Goal: Information Seeking & Learning: Learn about a topic

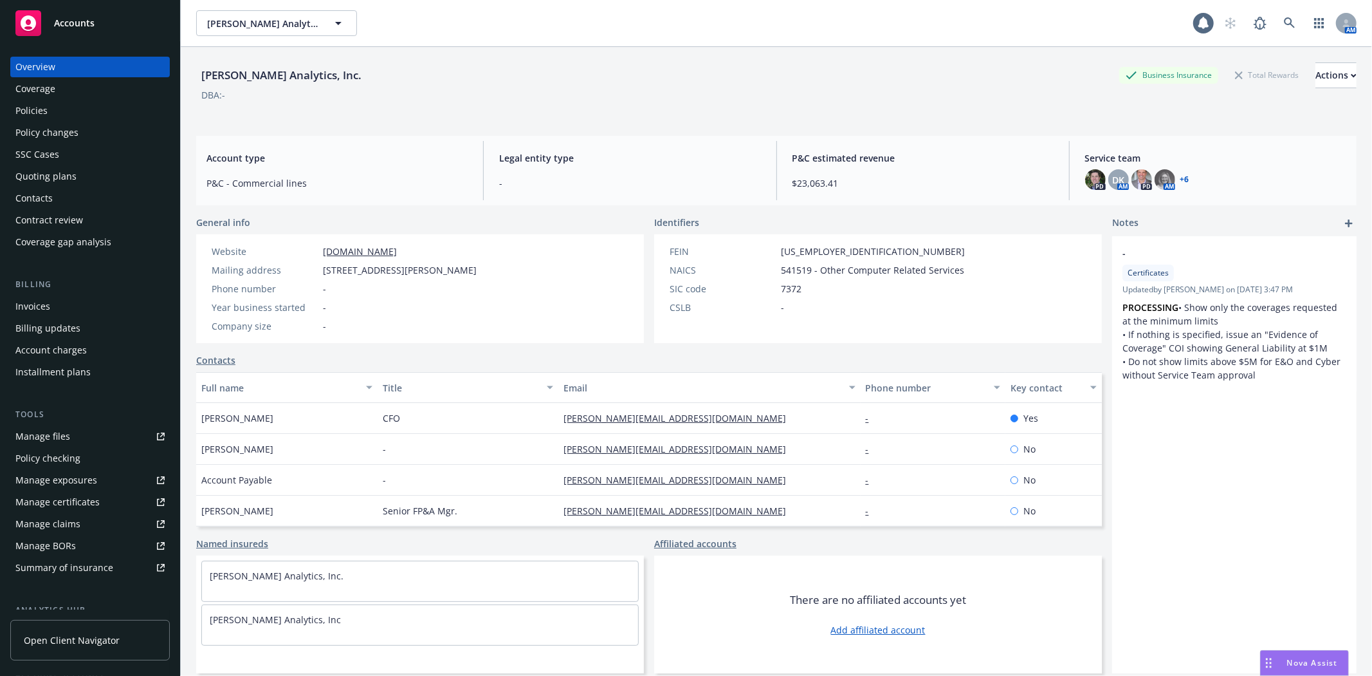
click at [35, 103] on div "Policies" at bounding box center [31, 110] width 32 height 21
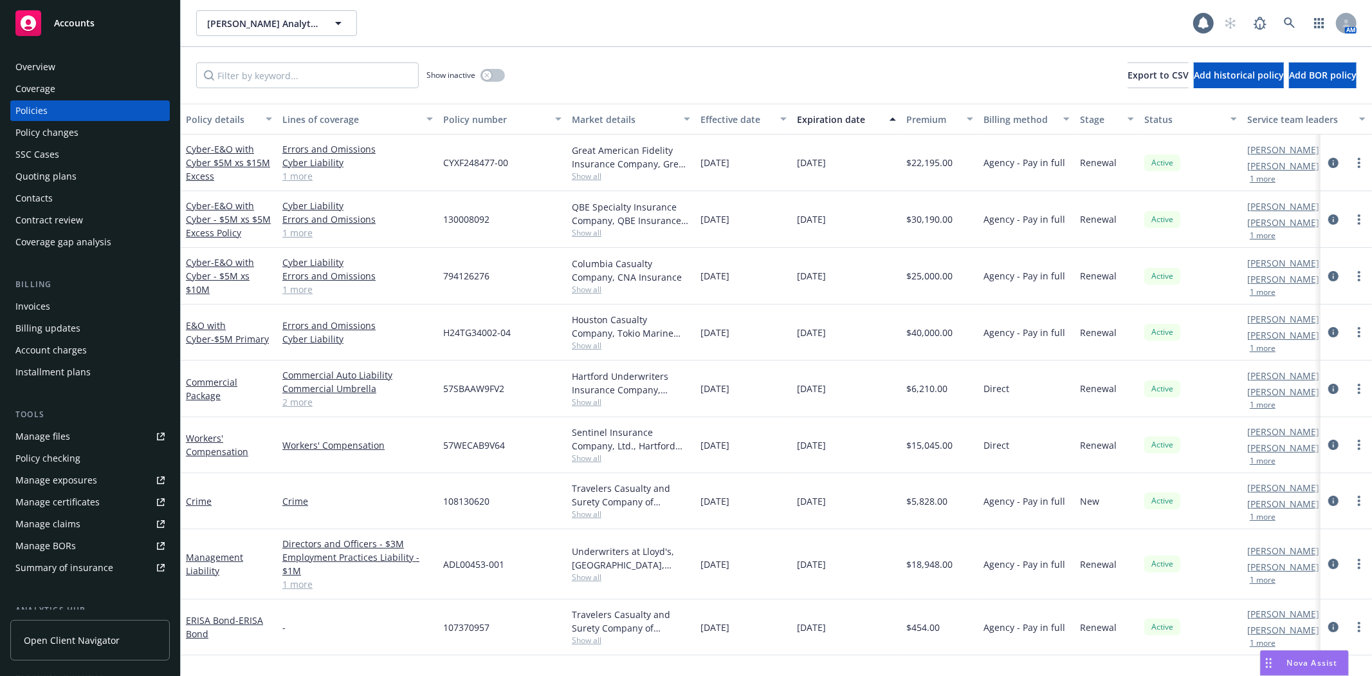
click at [59, 193] on div "Contacts" at bounding box center [89, 198] width 149 height 21
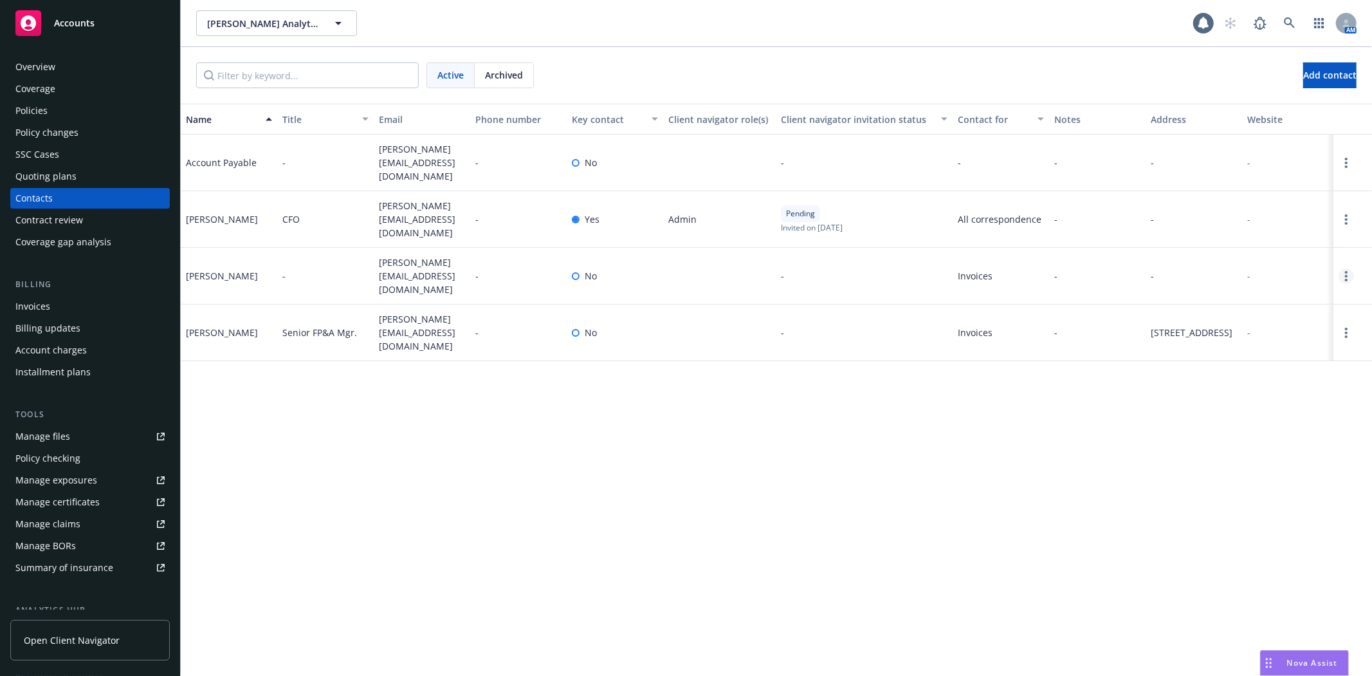
click at [1348, 268] on link "Open options" at bounding box center [1346, 275] width 15 height 15
click at [1287, 262] on link "Archive" at bounding box center [1264, 254] width 145 height 26
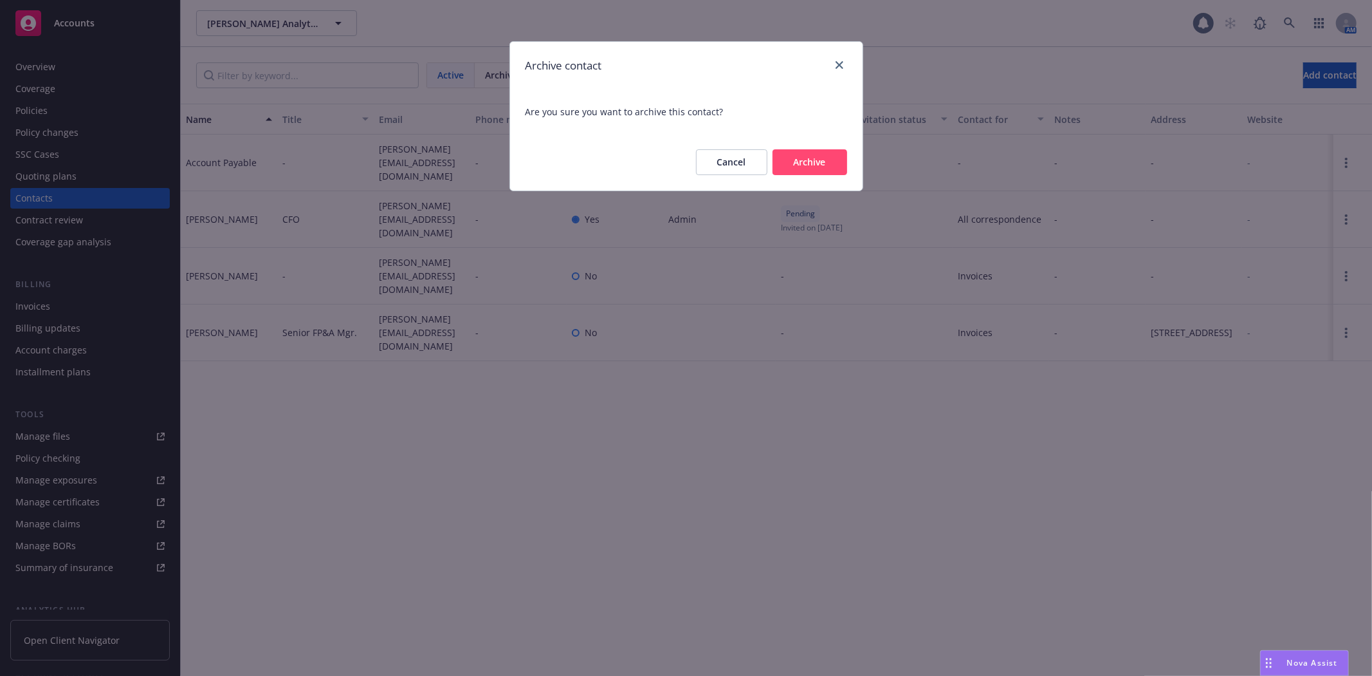
click at [811, 160] on button "Archive" at bounding box center [810, 162] width 75 height 26
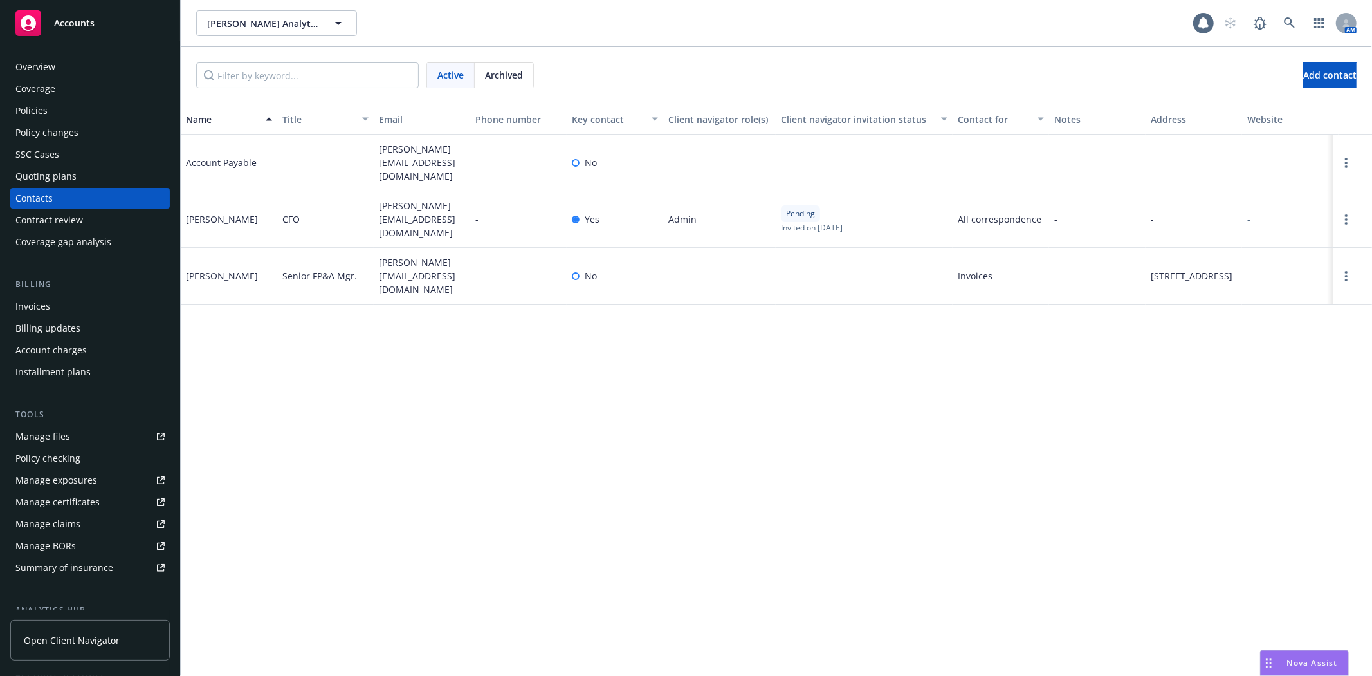
click at [43, 213] on div "Contract review" at bounding box center [49, 220] width 68 height 21
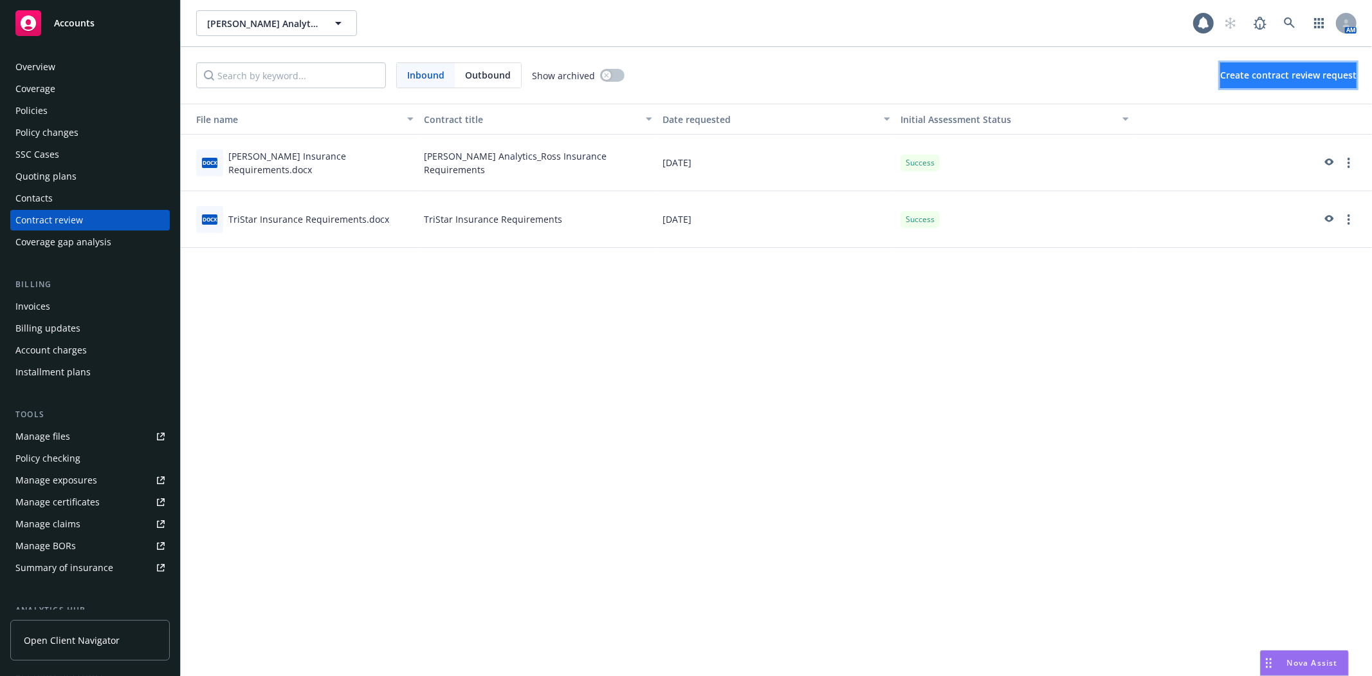
click at [1244, 73] on span "Create contract review request" at bounding box center [1288, 75] width 136 height 12
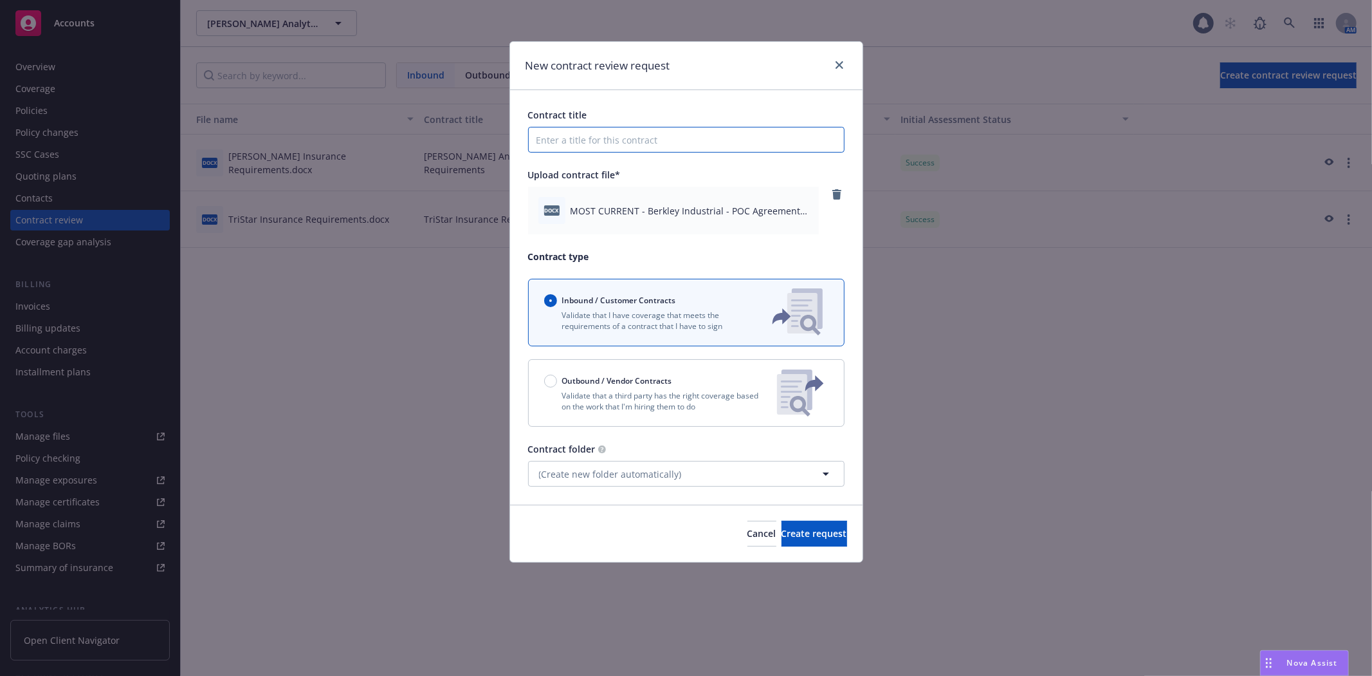
click at [558, 146] on input "Contract title" at bounding box center [686, 140] width 317 height 26
type input "Clara Analytics_Berkley"
click at [824, 536] on span "Create request" at bounding box center [815, 533] width 66 height 12
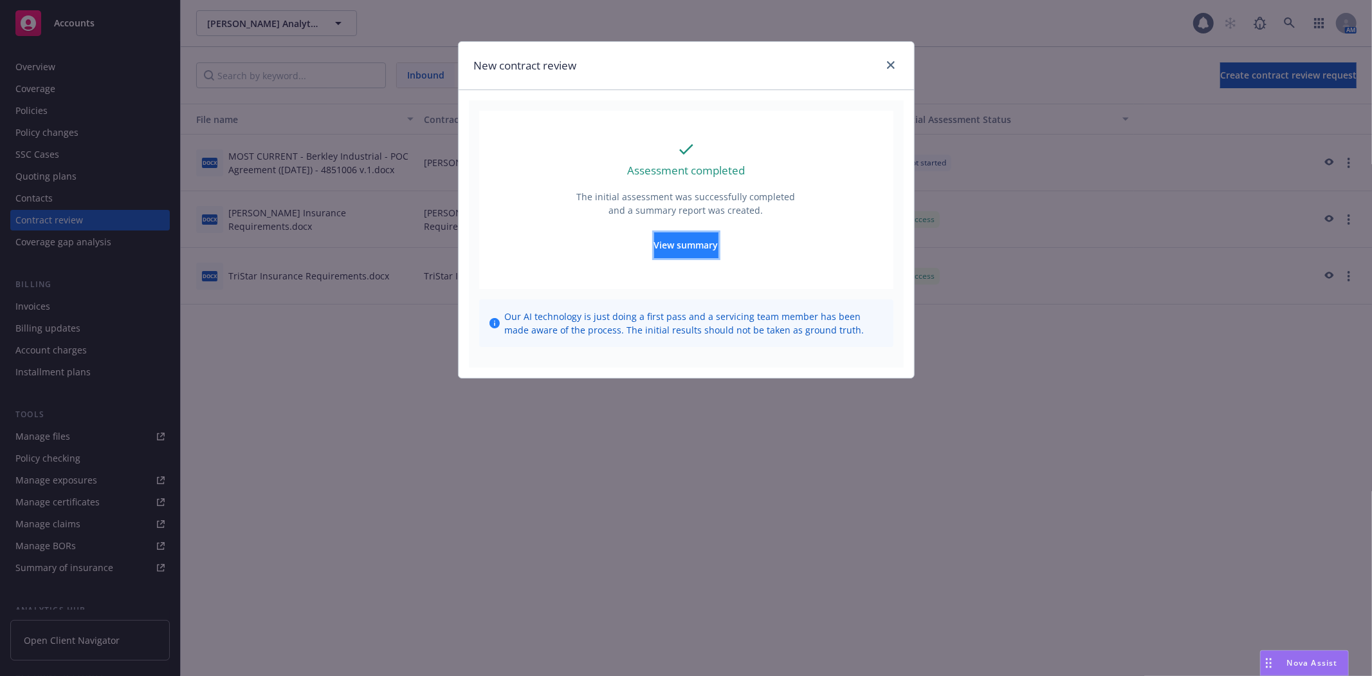
click at [670, 243] on span "View summary" at bounding box center [686, 245] width 64 height 12
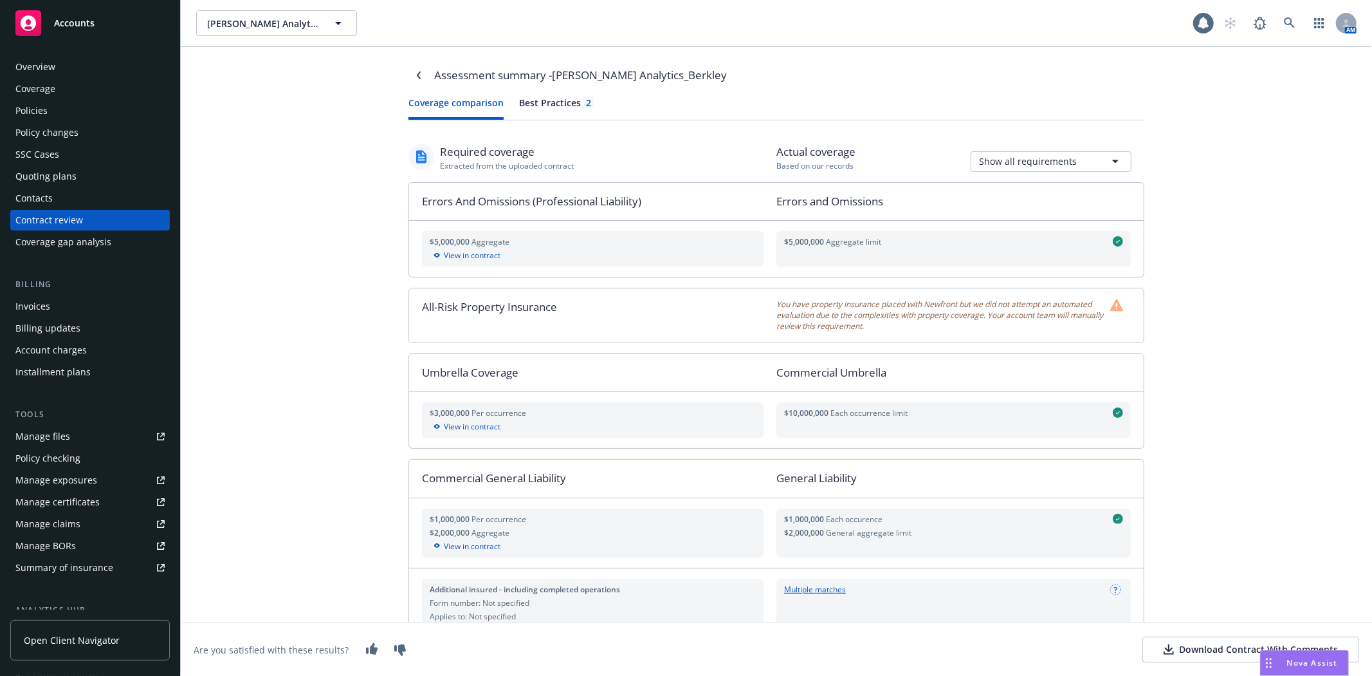
click at [1192, 651] on div "Download Contract With Comments" at bounding box center [1251, 649] width 174 height 13
click at [60, 437] on div "Manage files" at bounding box center [42, 436] width 55 height 21
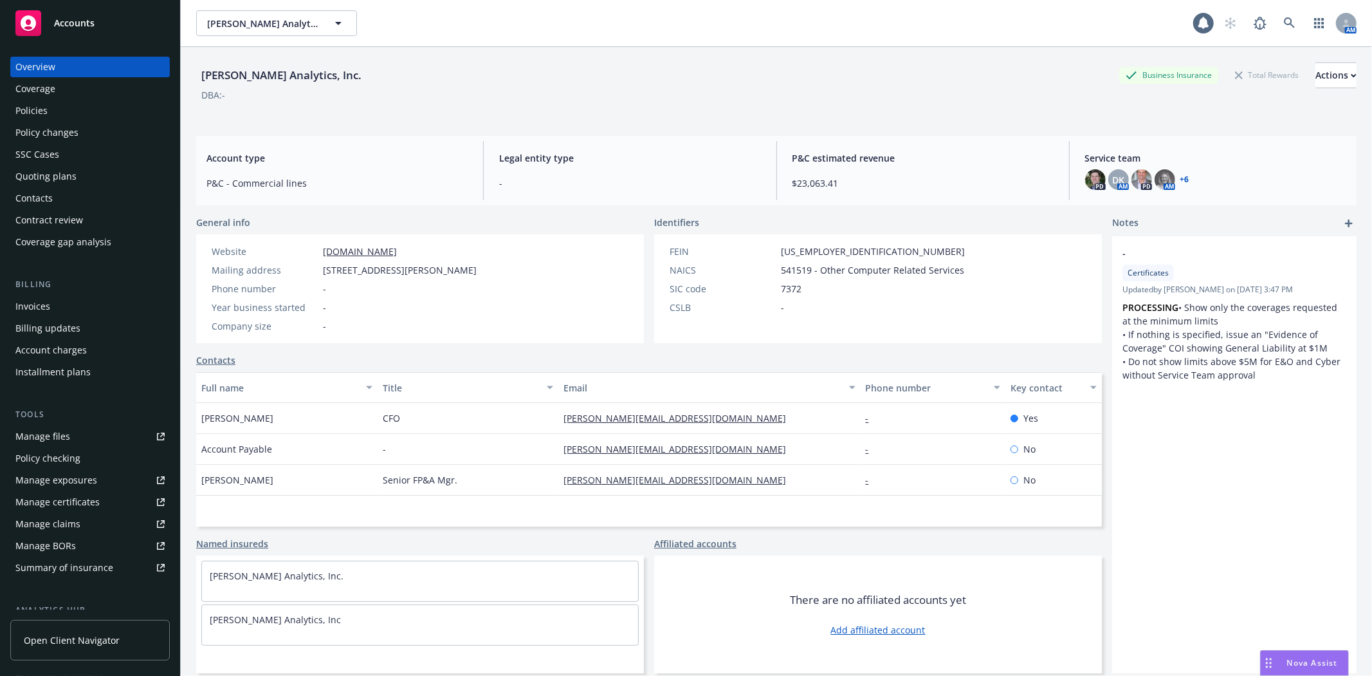
click at [82, 113] on div "Policies" at bounding box center [89, 110] width 149 height 21
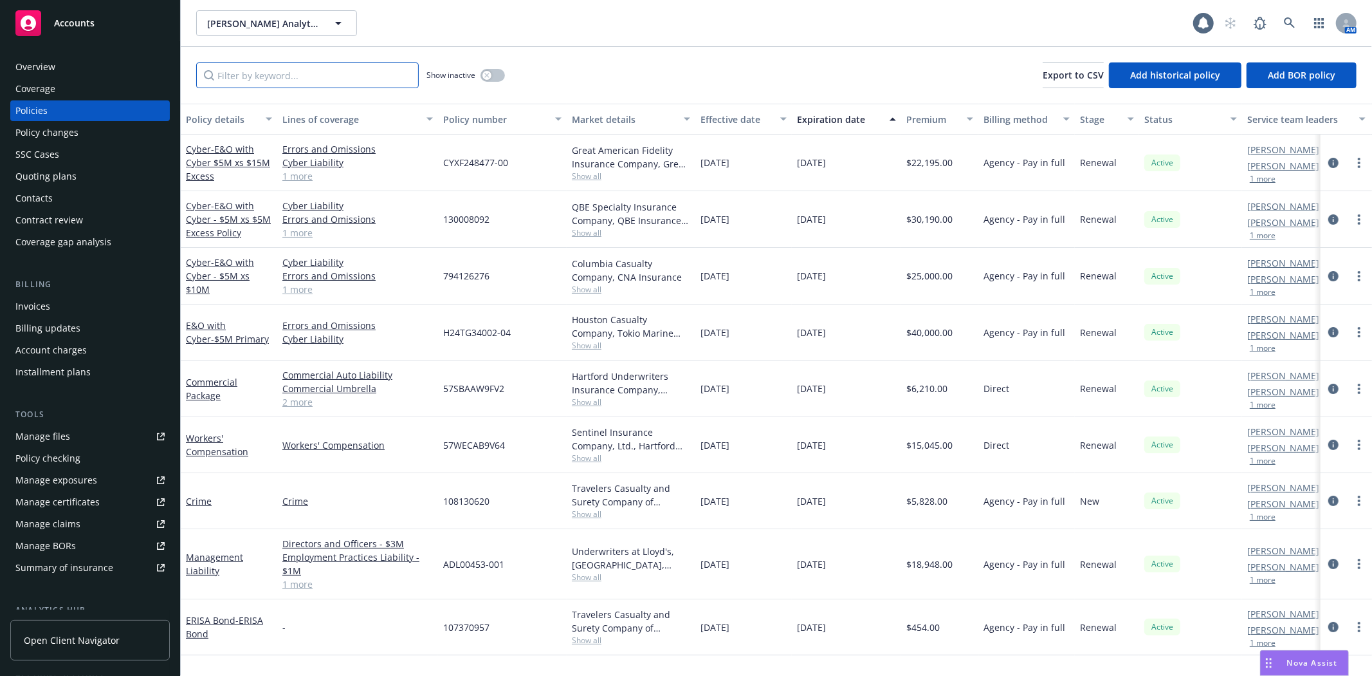
click at [312, 76] on input "Filter by keyword..." at bounding box center [307, 75] width 223 height 26
click at [207, 501] on link "Crime" at bounding box center [199, 501] width 26 height 12
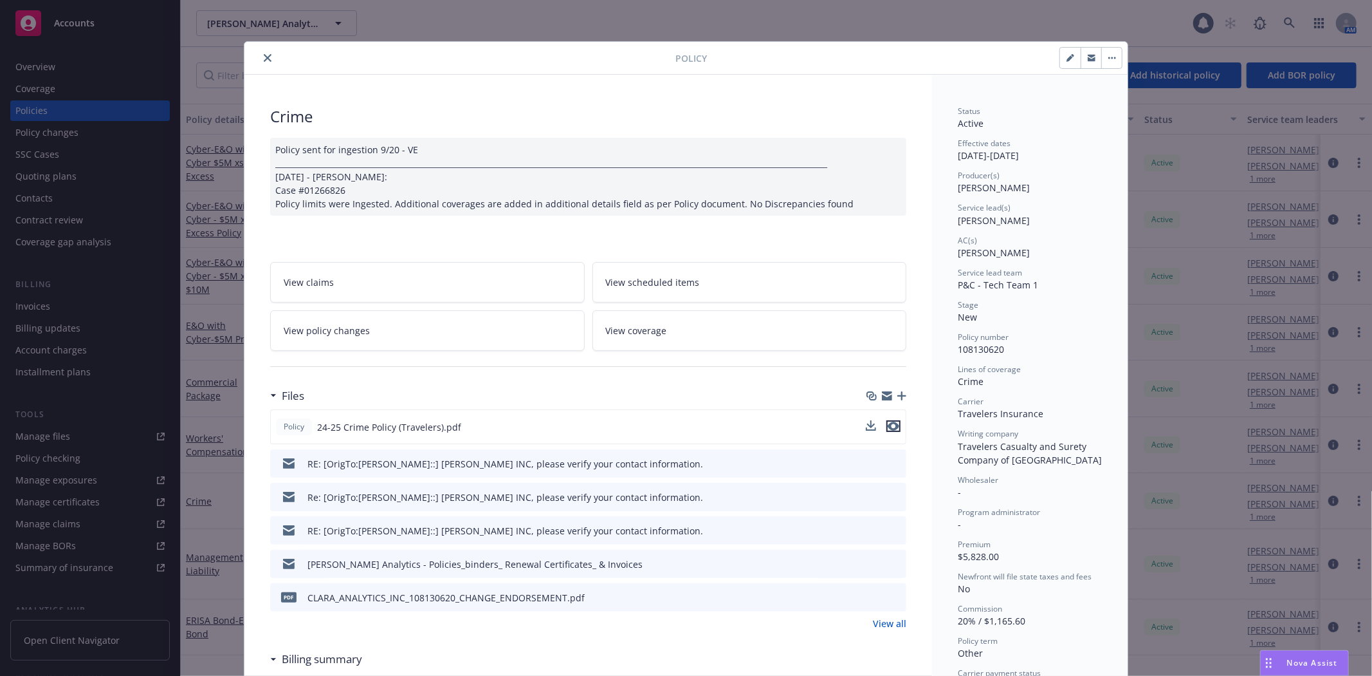
click at [888, 427] on icon "preview file" at bounding box center [894, 425] width 12 height 9
click at [888, 423] on icon "preview file" at bounding box center [894, 425] width 12 height 9
click at [264, 55] on icon "close" at bounding box center [268, 58] width 8 height 8
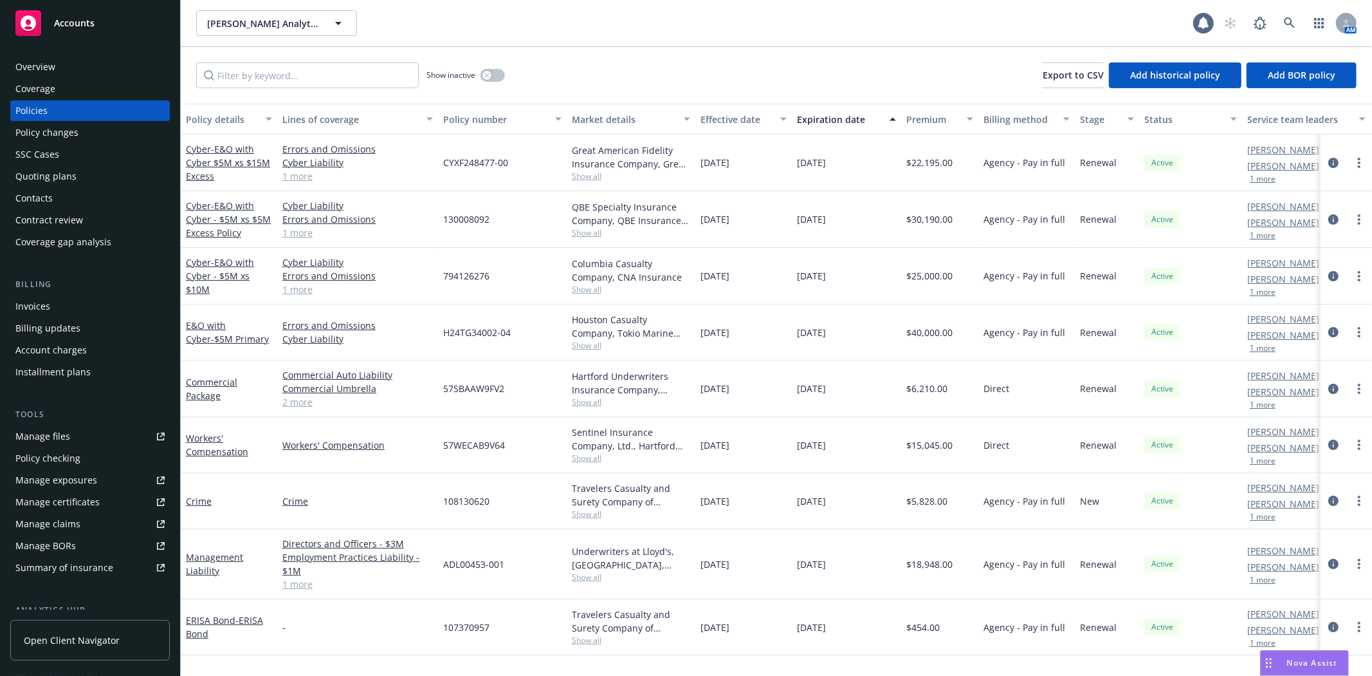
click at [75, 237] on div "Coverage gap analysis" at bounding box center [63, 242] width 96 height 21
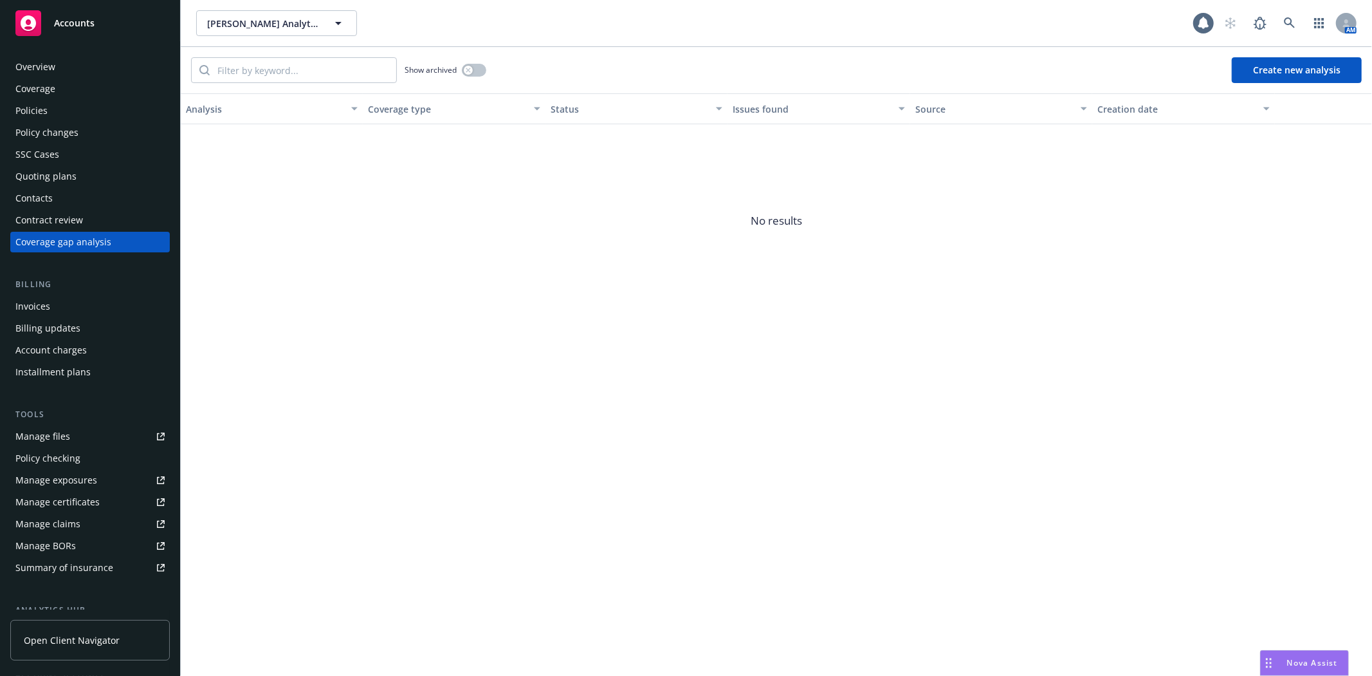
click at [53, 459] on div "Policy checking" at bounding box center [47, 458] width 65 height 21
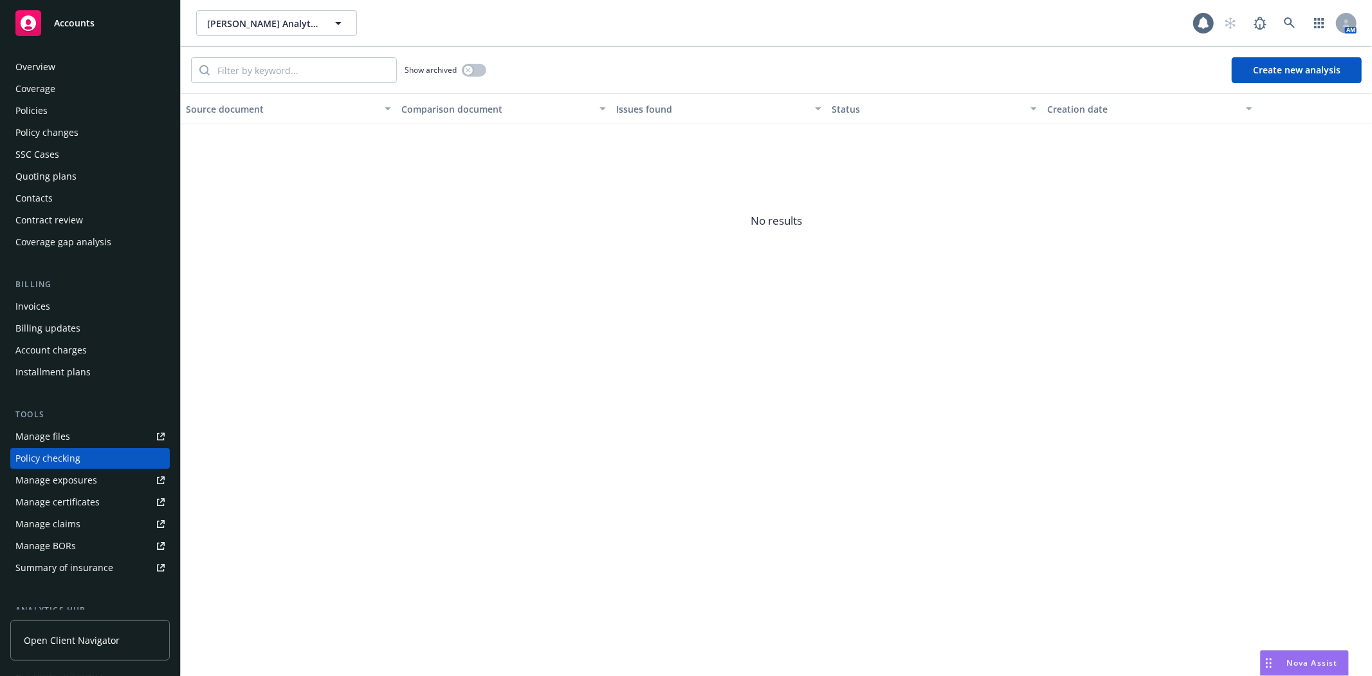
scroll to position [99, 0]
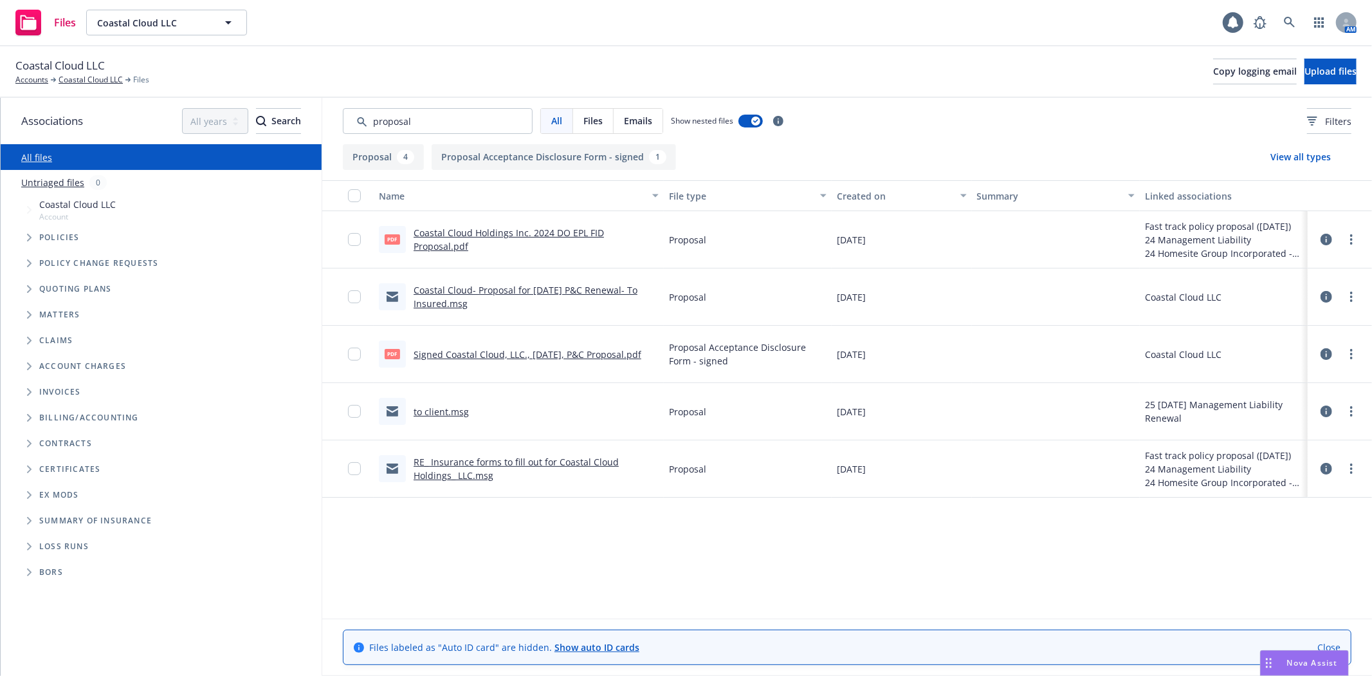
click at [921, 78] on div "Coastal Cloud LLC Accounts Coastal Cloud LLC Files Copy logging email Upload fi…" at bounding box center [685, 71] width 1341 height 28
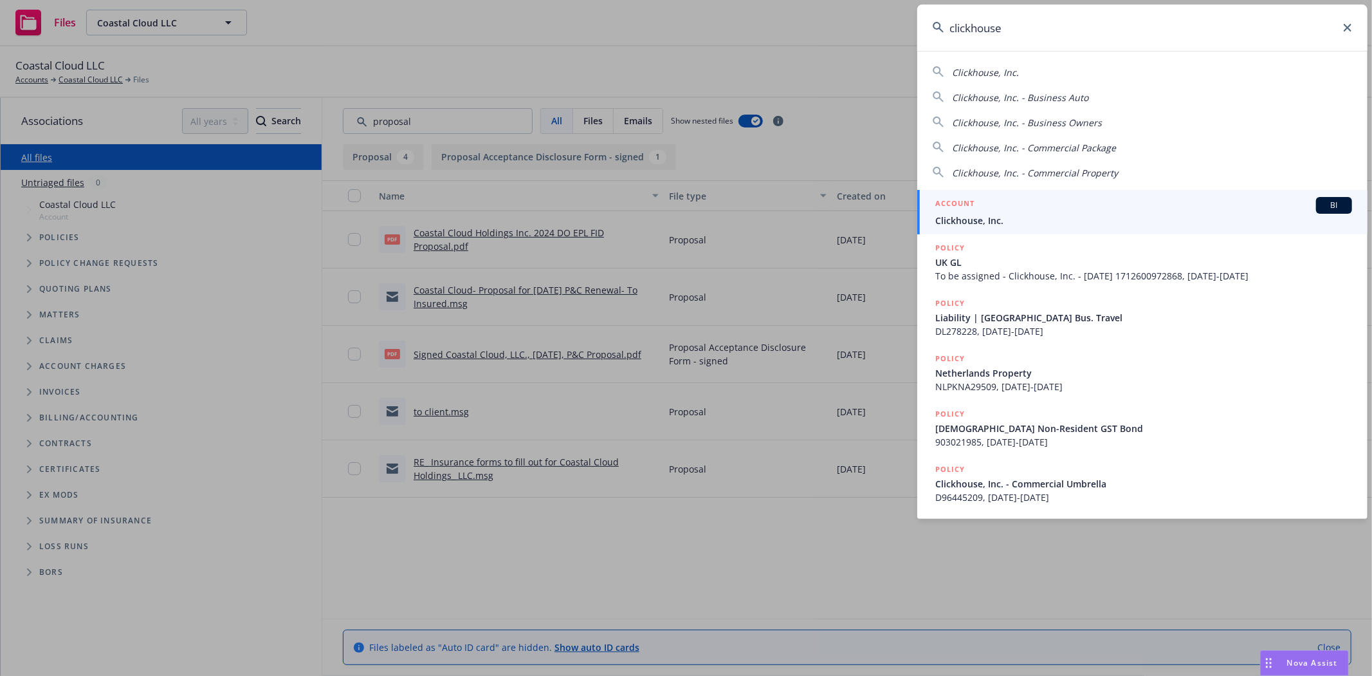
type input "clickhouse"
click at [1065, 221] on span "Clickhouse, Inc." at bounding box center [1143, 221] width 417 height 14
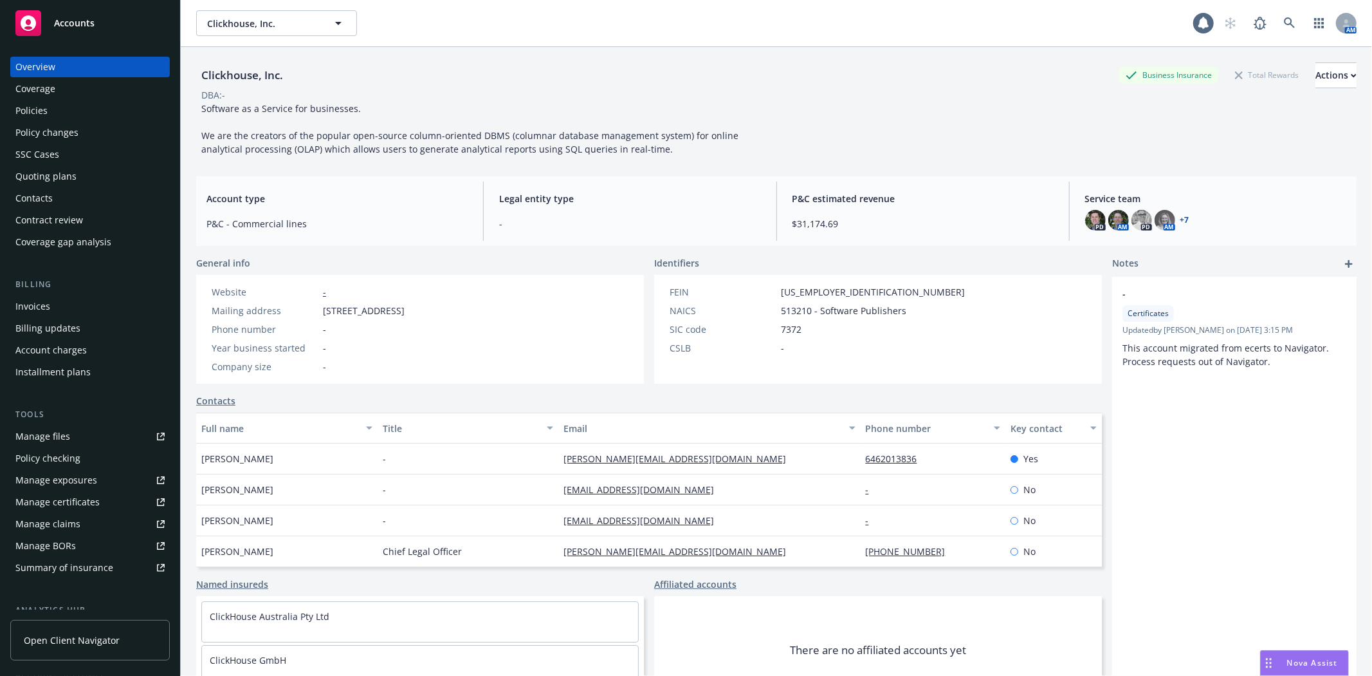
click at [55, 434] on div "Manage files" at bounding box center [42, 436] width 55 height 21
click at [37, 104] on div "Policies" at bounding box center [31, 110] width 32 height 21
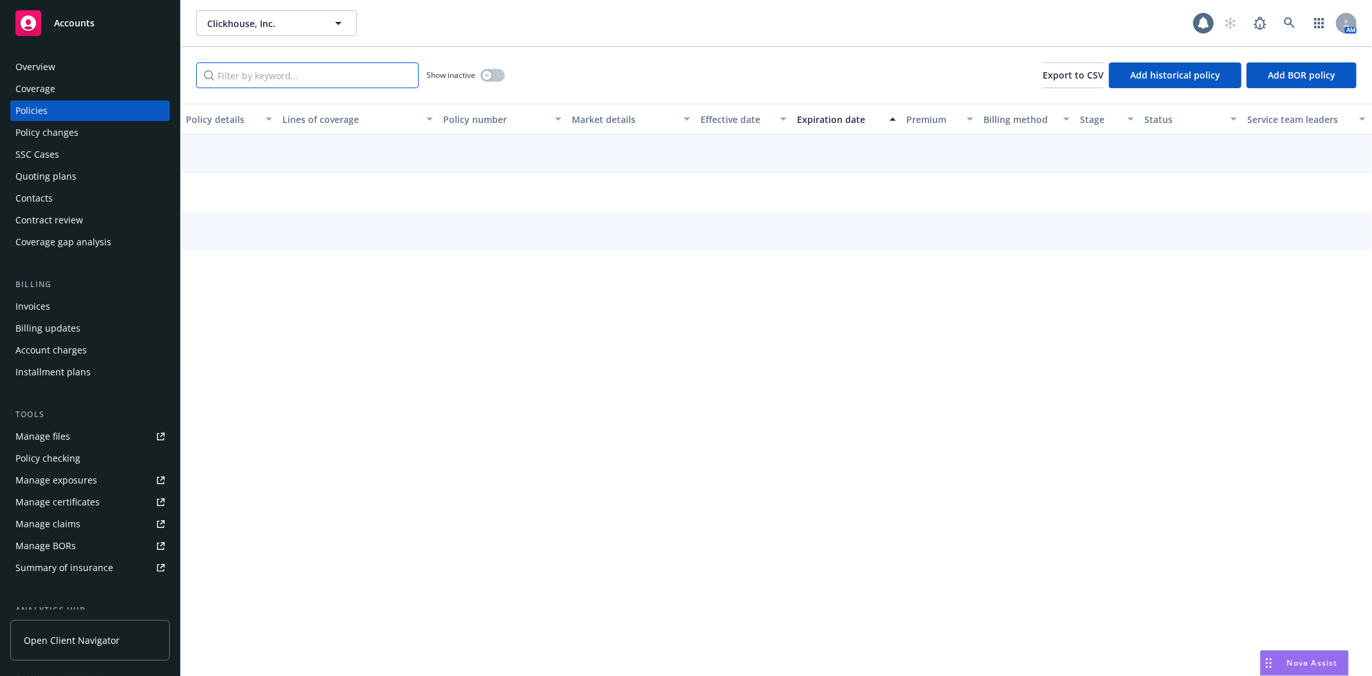
click at [335, 78] on input "Filter by keyword..." at bounding box center [307, 75] width 223 height 26
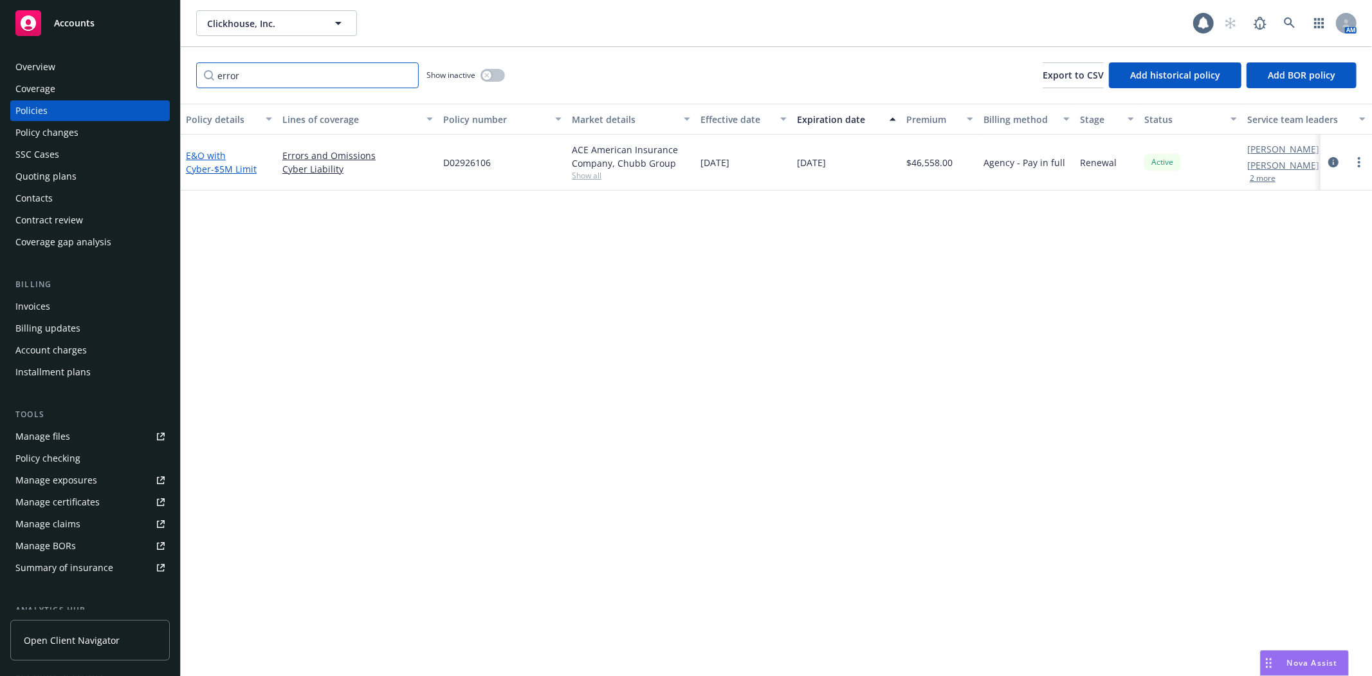
type input "error"
click at [217, 156] on link "E&O with Cyber - $5M Limit" at bounding box center [221, 162] width 71 height 26
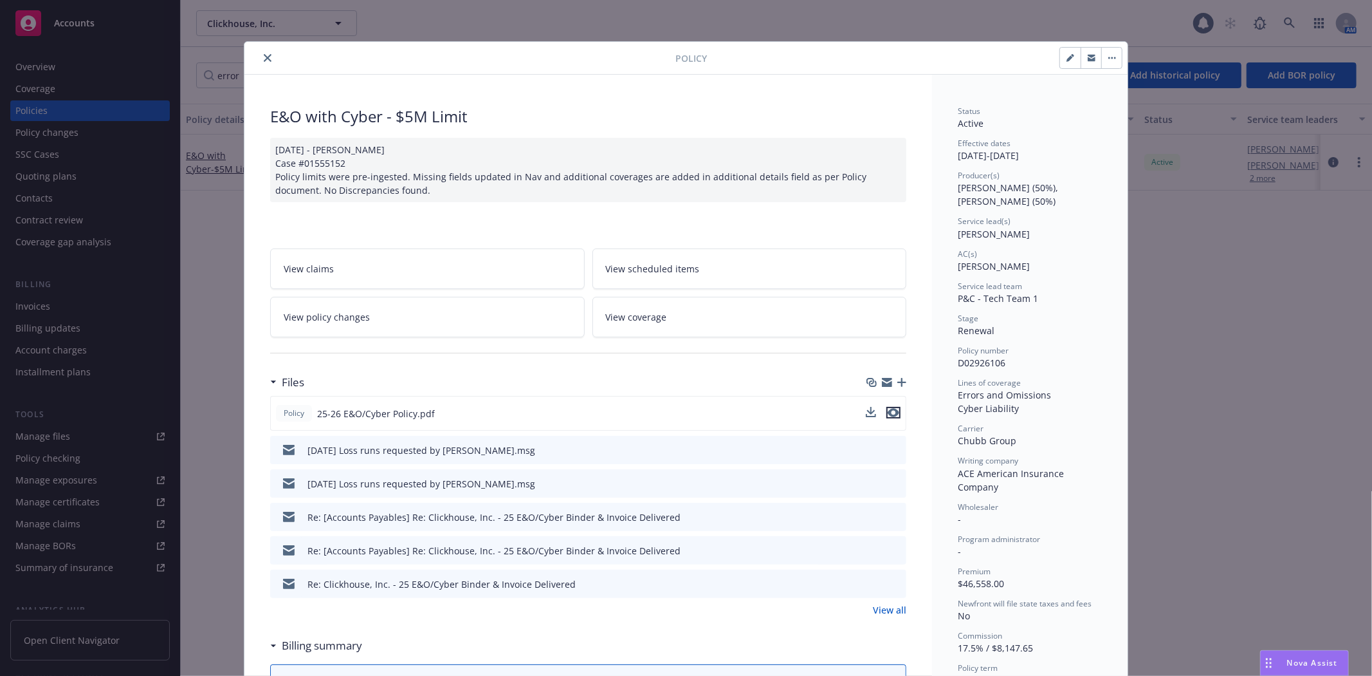
click at [888, 414] on icon "preview file" at bounding box center [894, 412] width 12 height 9
click at [268, 60] on button "close" at bounding box center [267, 57] width 15 height 15
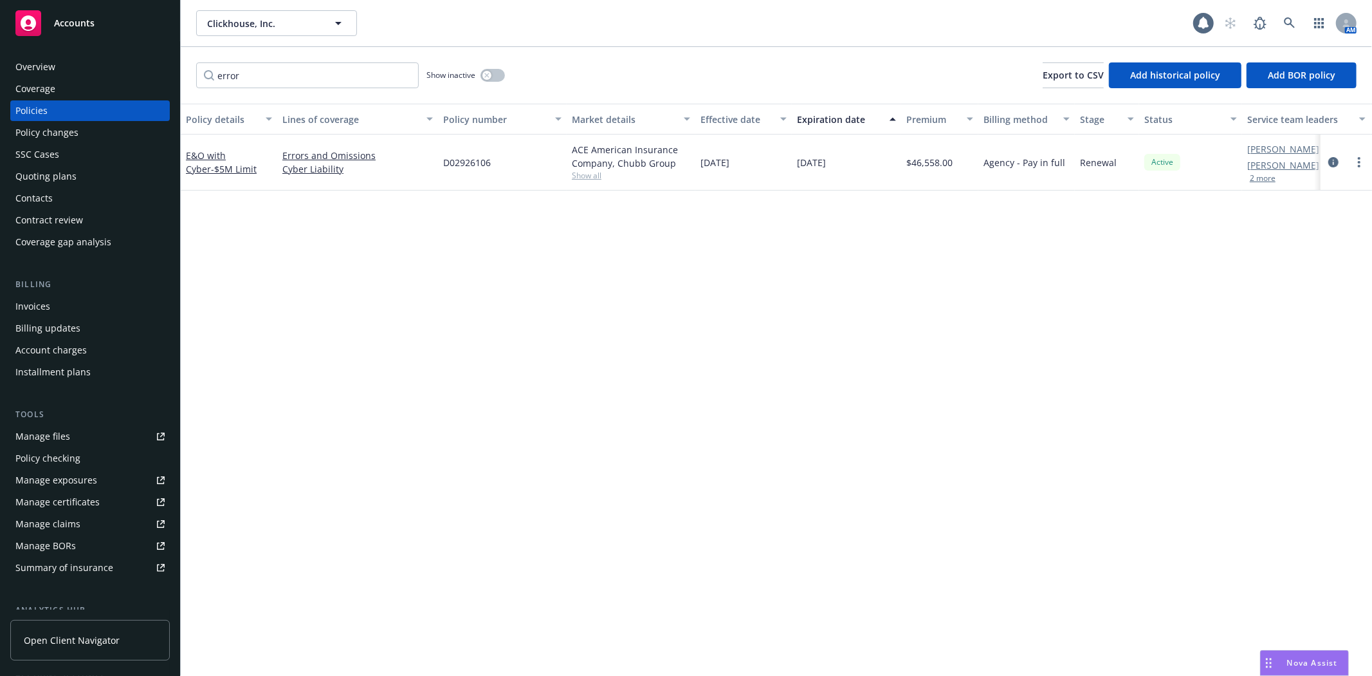
click at [48, 66] on div "Overview" at bounding box center [35, 67] width 40 height 21
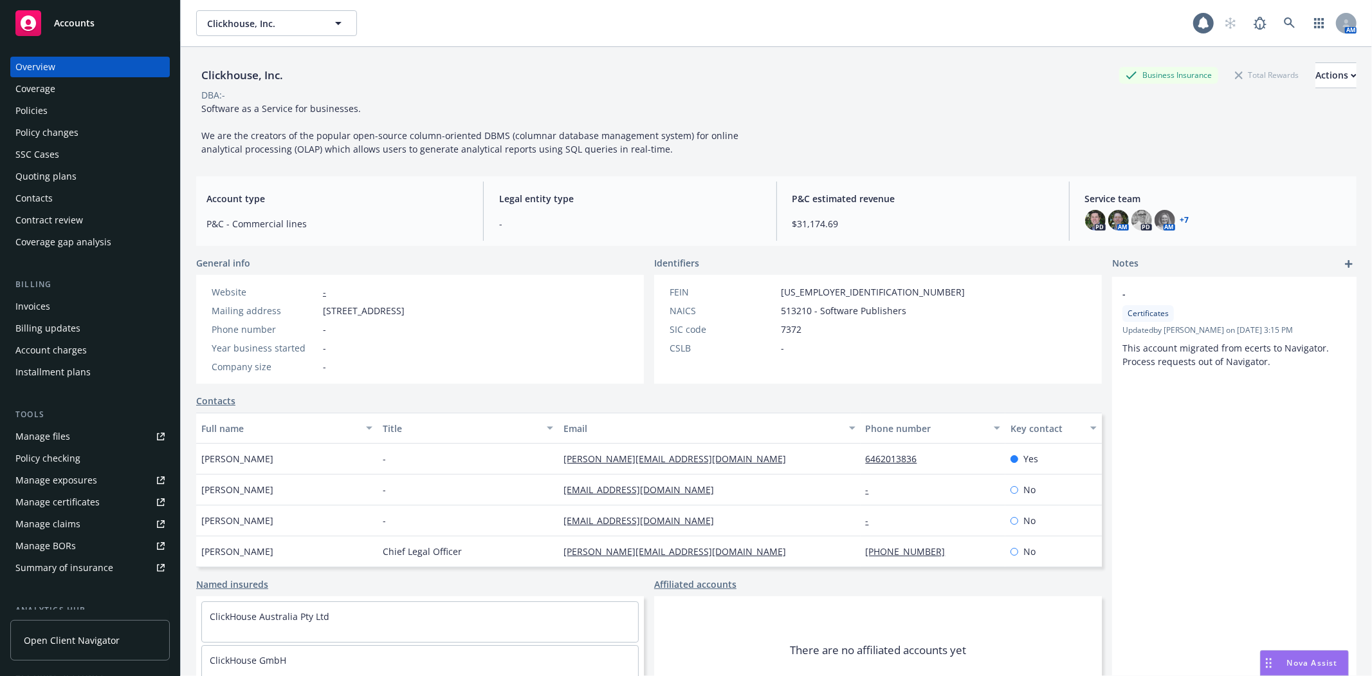
click at [32, 108] on div "Policies" at bounding box center [31, 110] width 32 height 21
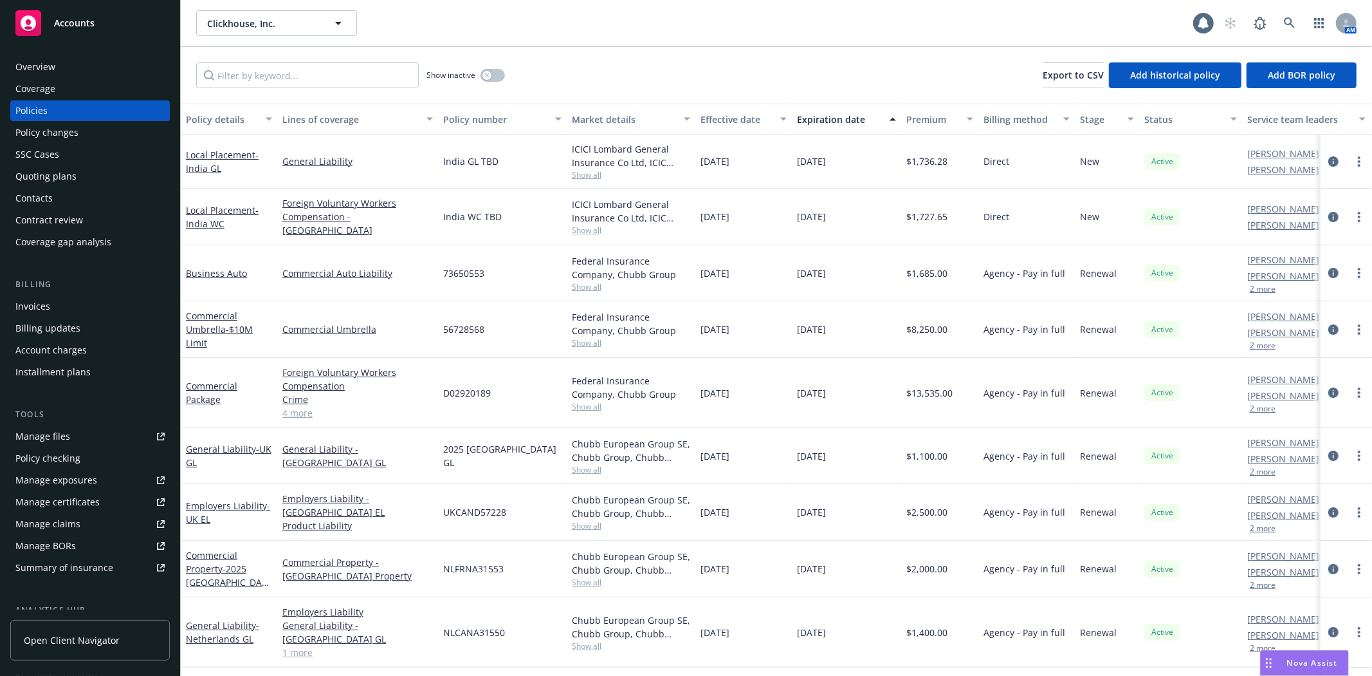
click at [85, 238] on div "Coverage gap analysis" at bounding box center [63, 242] width 96 height 21
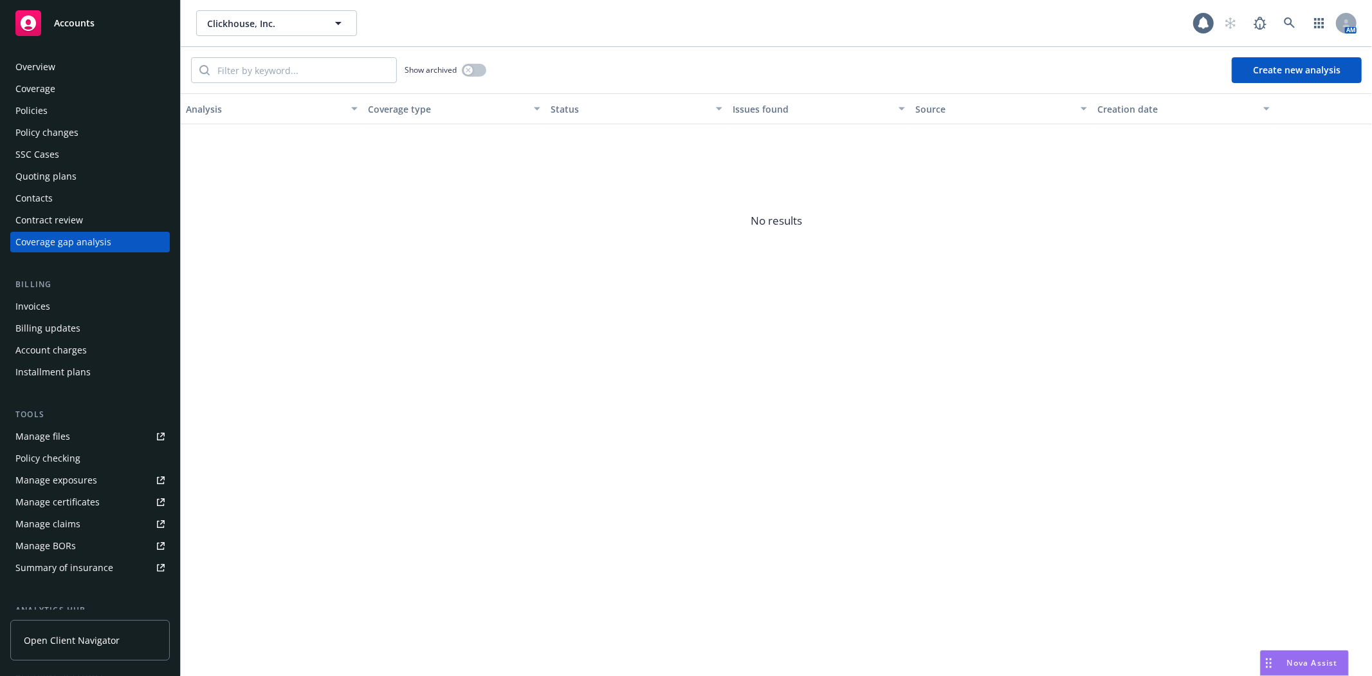
click at [79, 451] on div "Policy checking" at bounding box center [89, 458] width 149 height 21
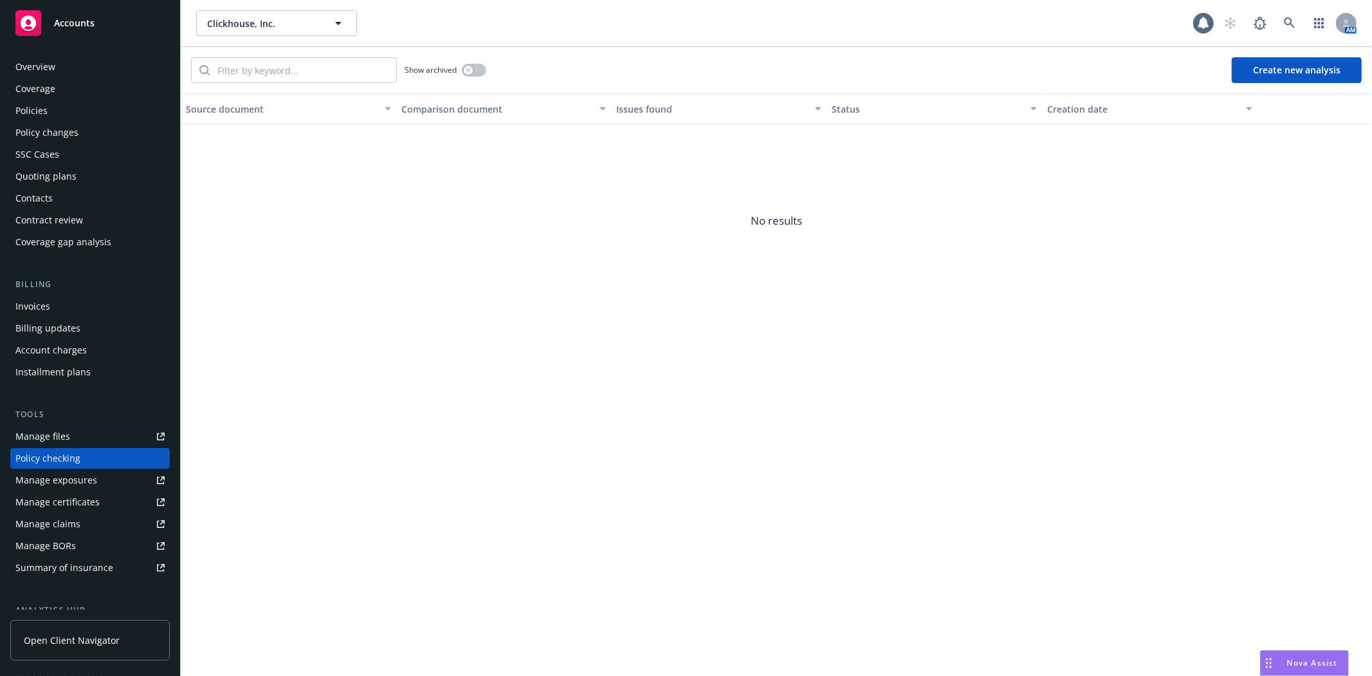
scroll to position [99, 0]
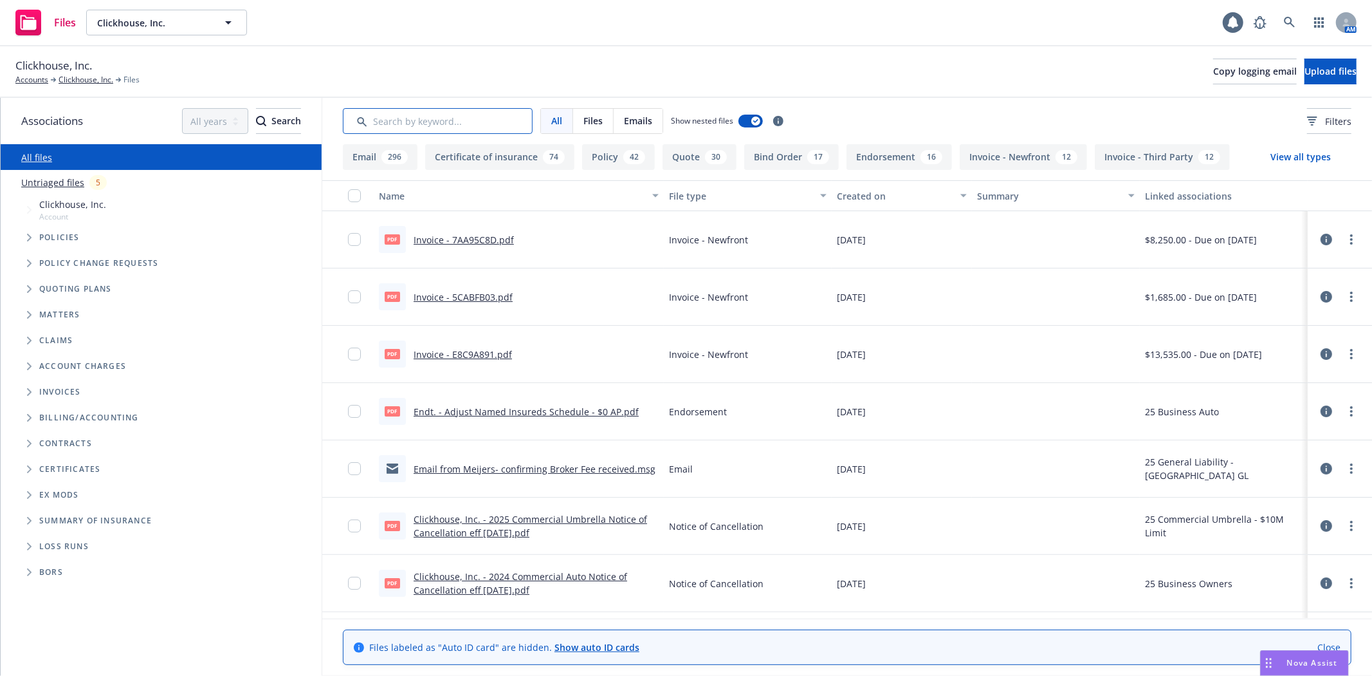
click at [480, 121] on input "Search by keyword..." at bounding box center [438, 121] width 190 height 26
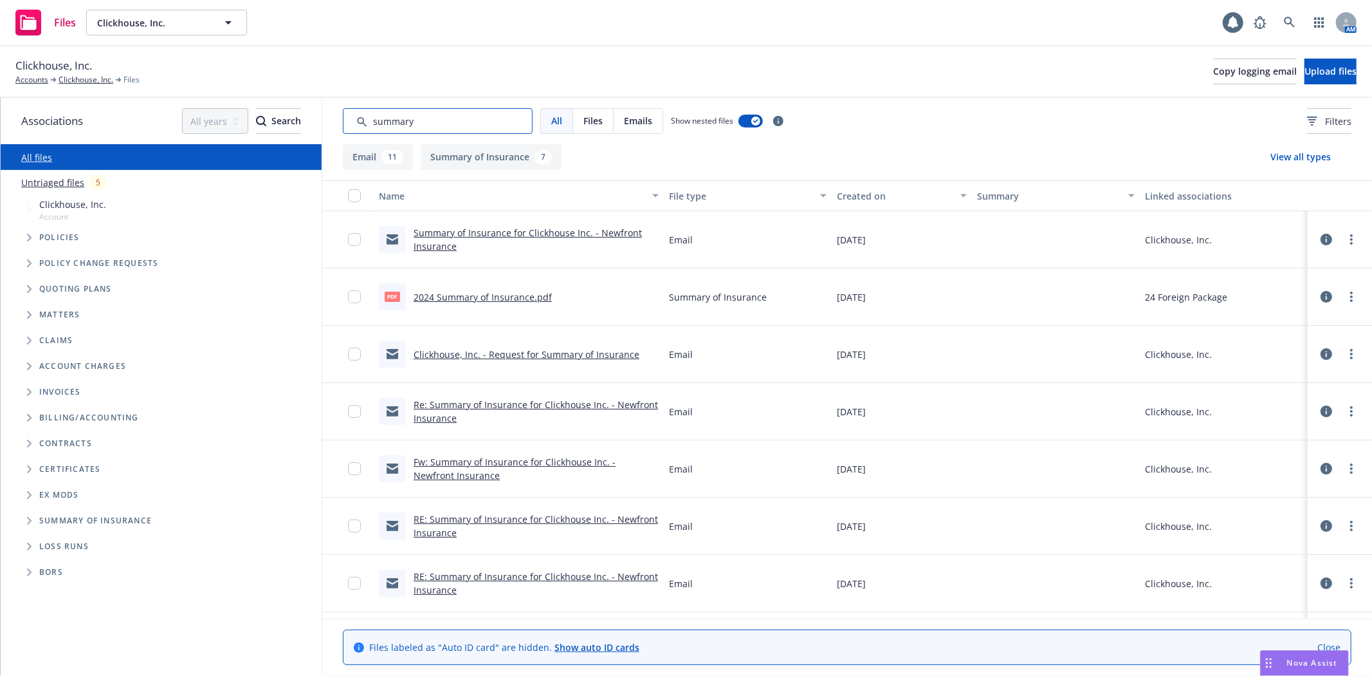
type input "summary"
click at [462, 297] on link "2024 Summary of Insurance.pdf" at bounding box center [483, 297] width 138 height 12
click at [847, 193] on div "Created on" at bounding box center [895, 196] width 116 height 14
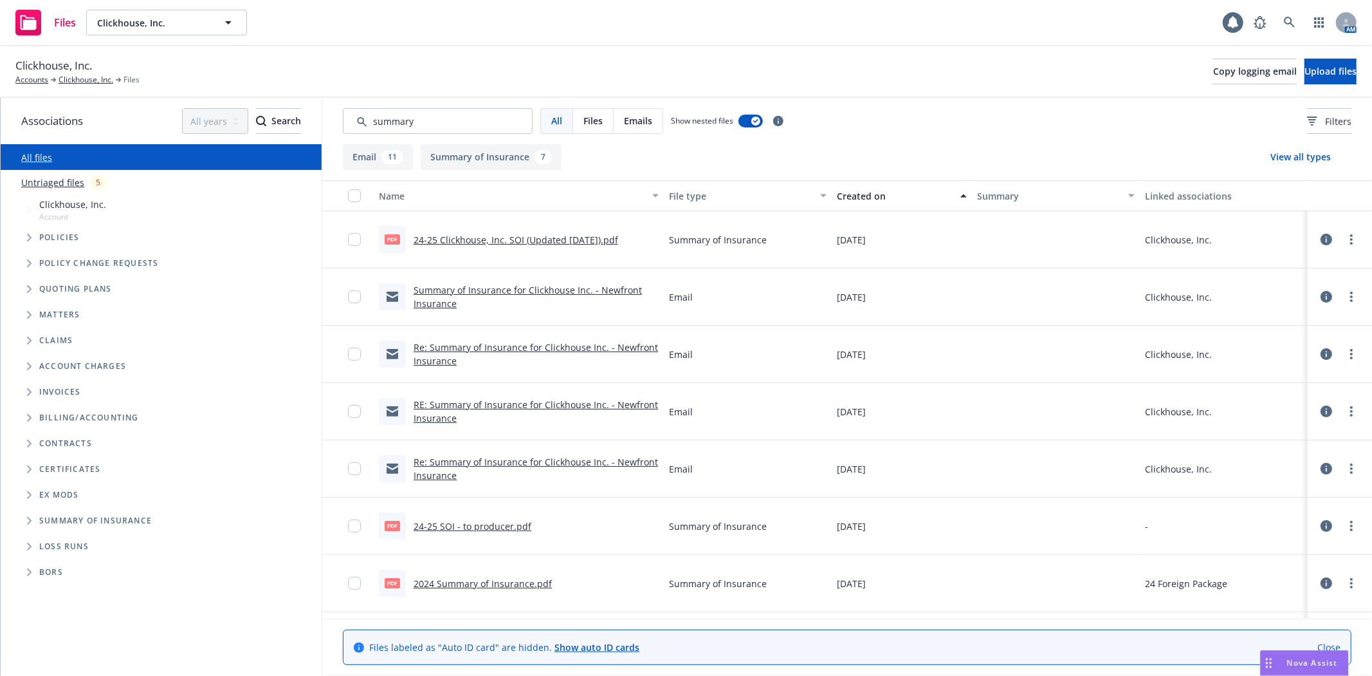
click at [847, 193] on div "Created on" at bounding box center [895, 196] width 116 height 14
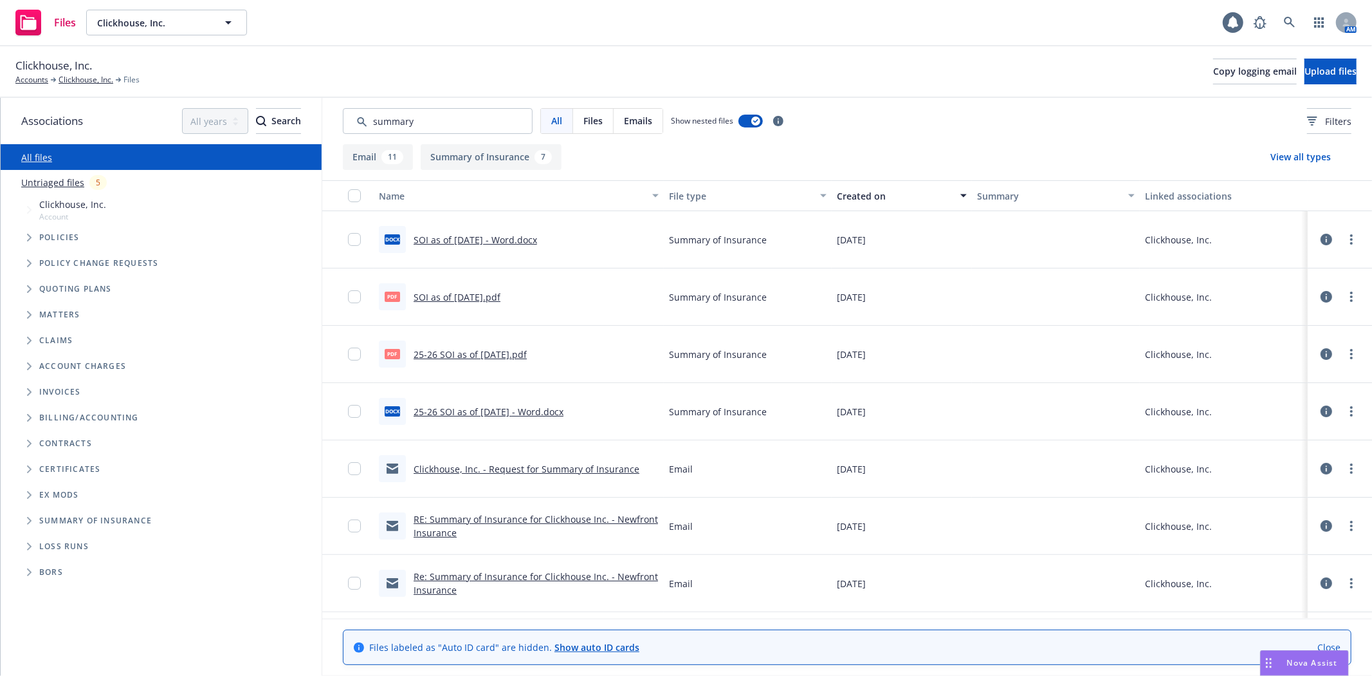
click at [466, 298] on link "SOI as of 5/30/25.pdf" at bounding box center [457, 297] width 87 height 12
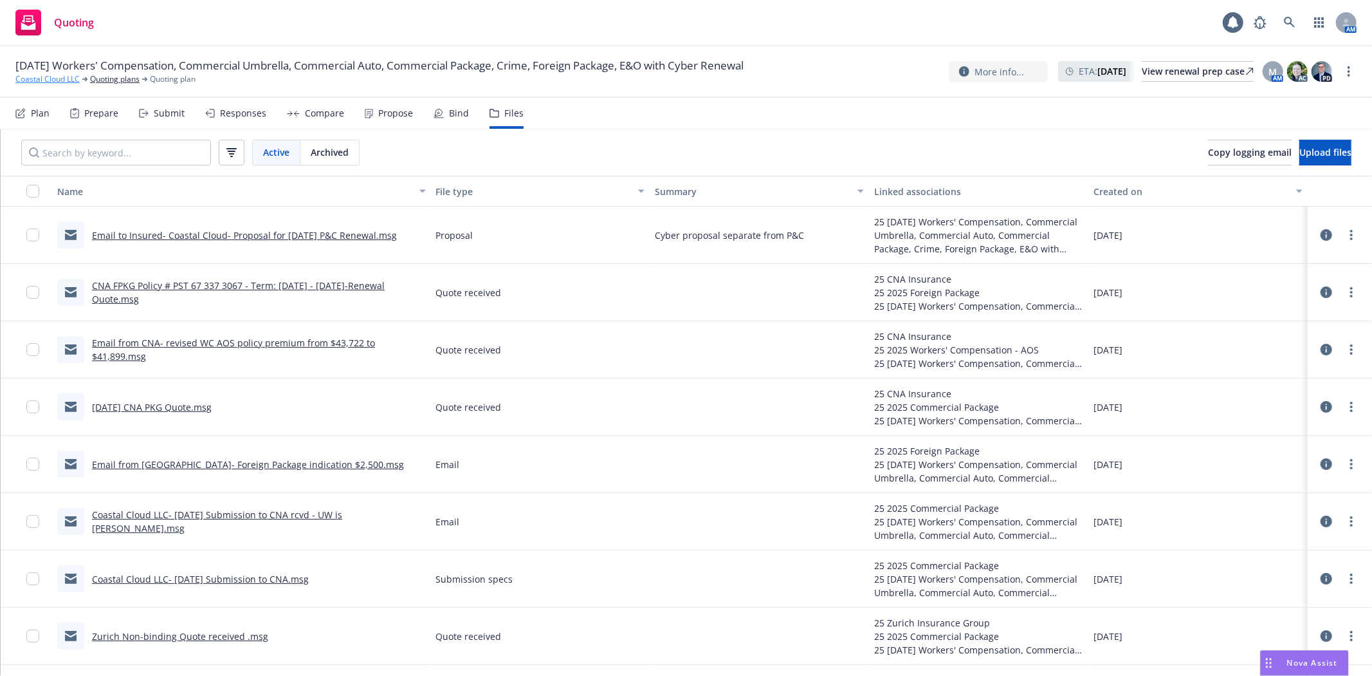
click at [54, 77] on link "Coastal Cloud LLC" at bounding box center [47, 79] width 64 height 12
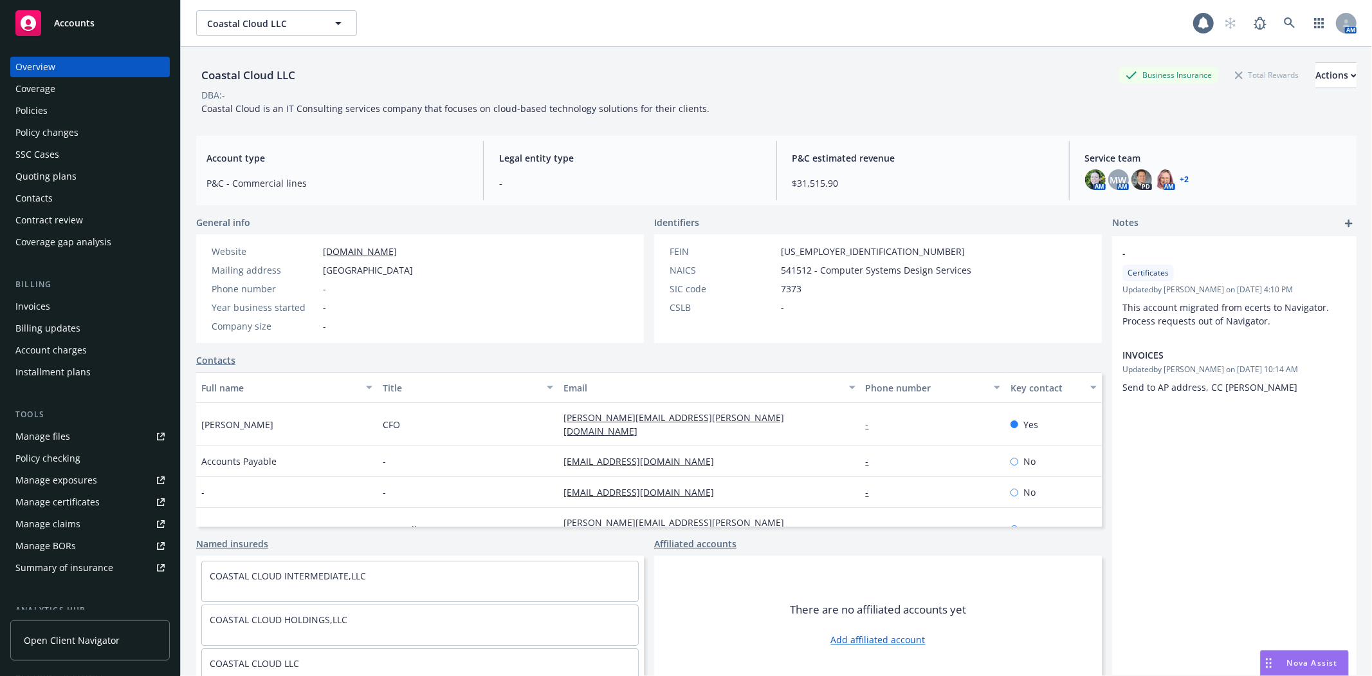
click at [53, 197] on div "Contacts" at bounding box center [89, 198] width 149 height 21
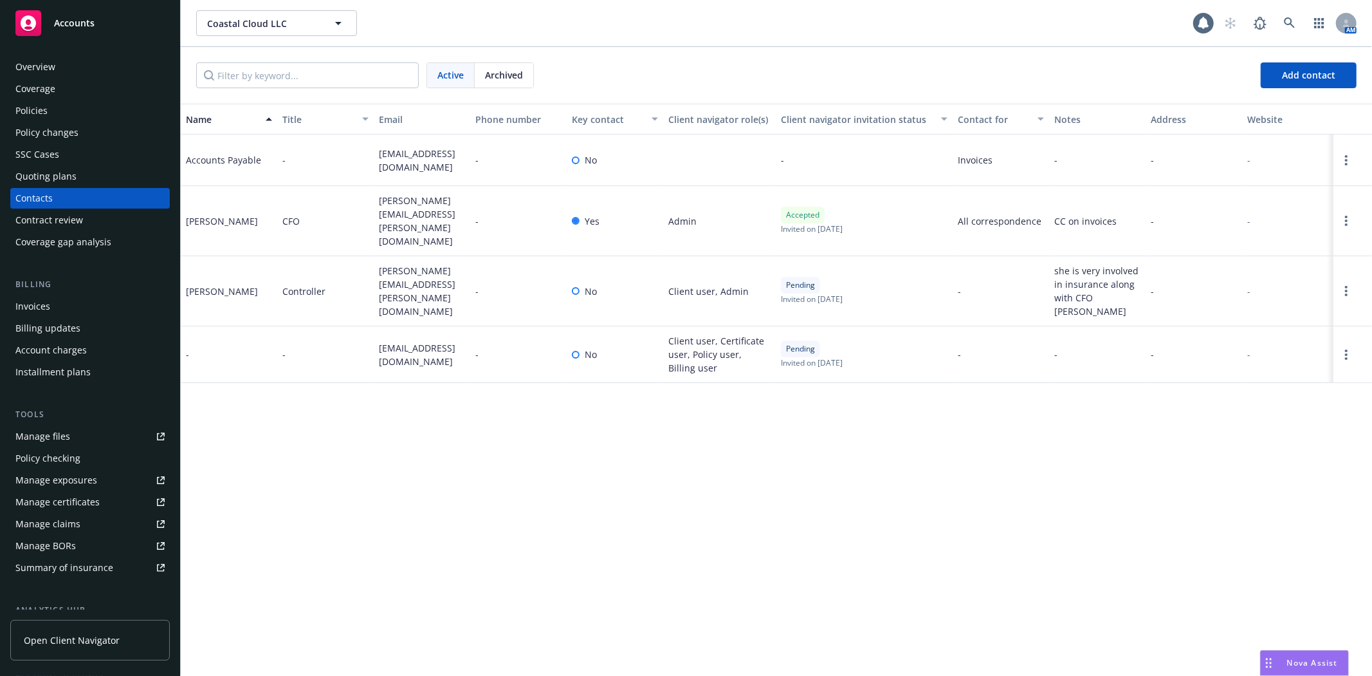
click at [55, 244] on div "Coverage gap analysis" at bounding box center [63, 242] width 96 height 21
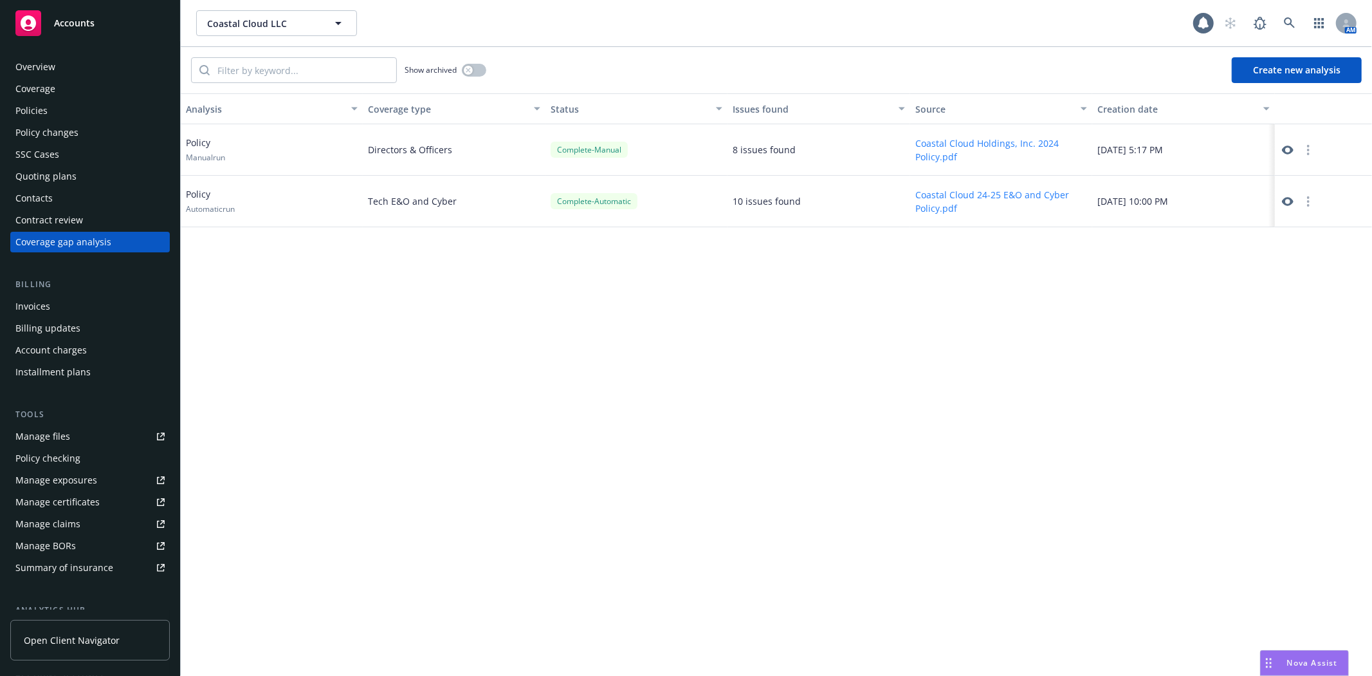
click at [1285, 198] on icon at bounding box center [1288, 201] width 12 height 9
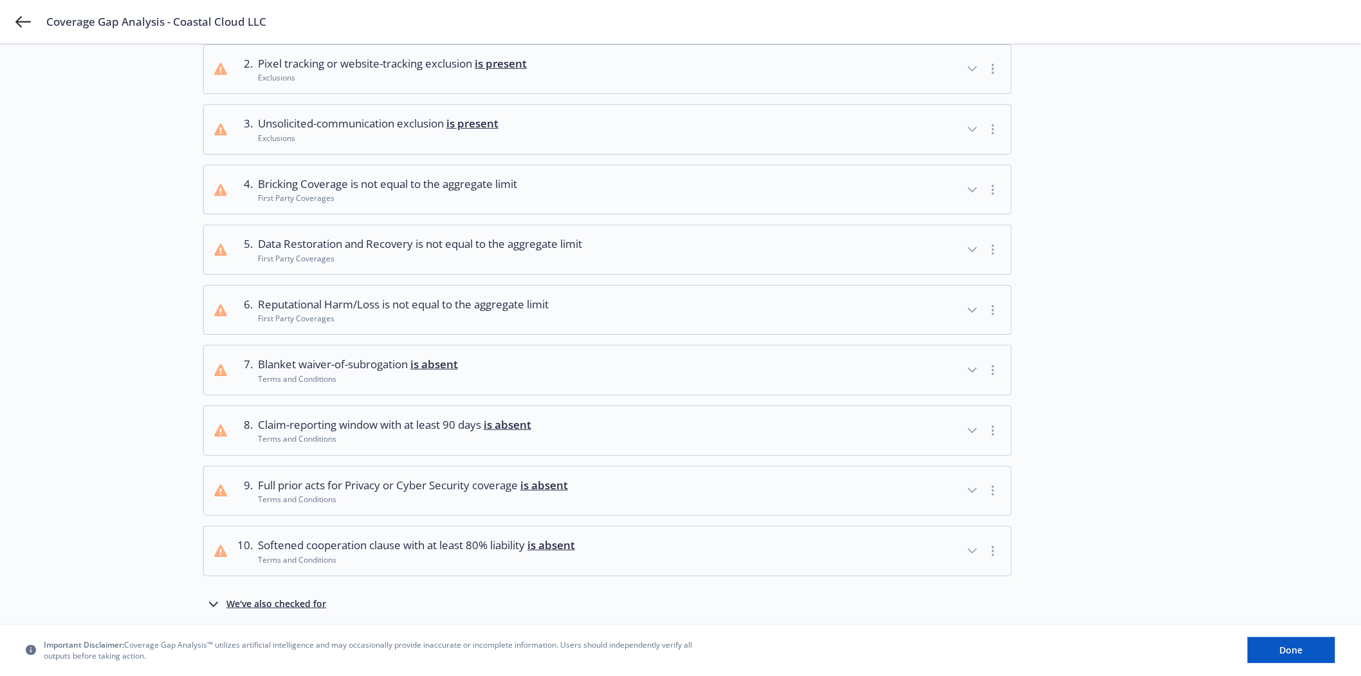
scroll to position [203, 0]
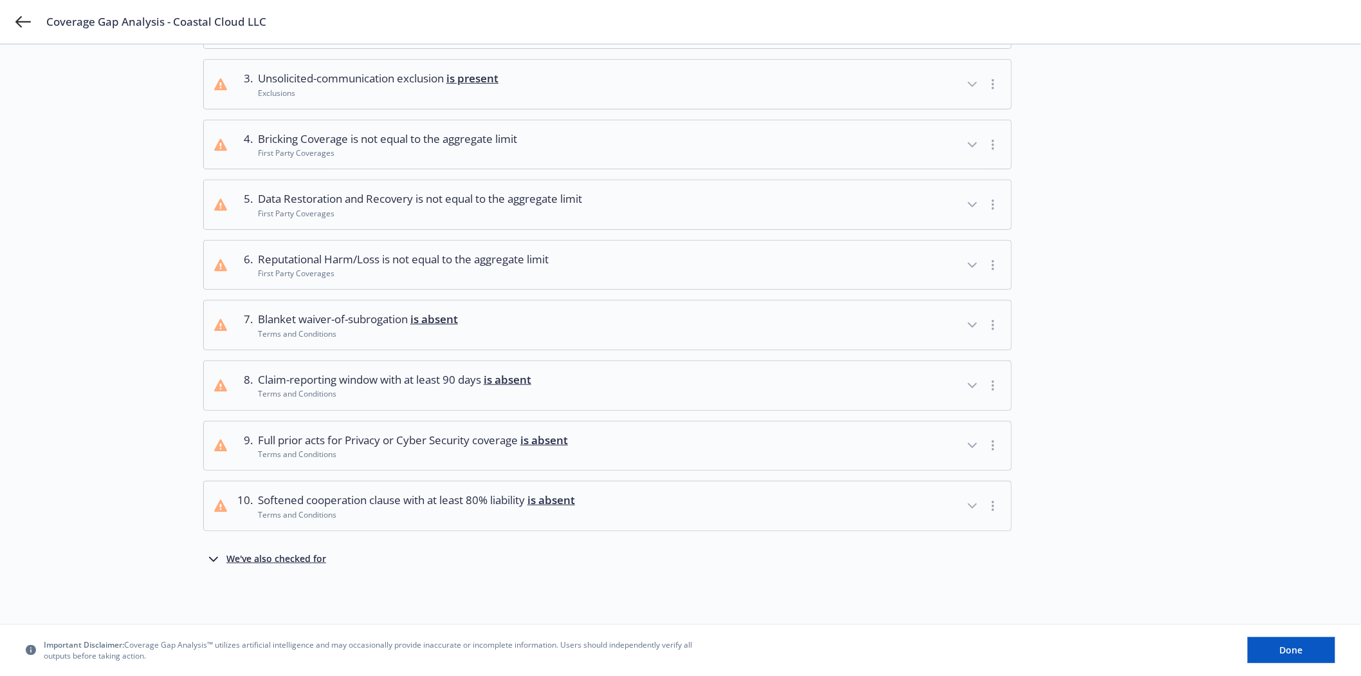
click at [210, 561] on icon "button" at bounding box center [213, 558] width 15 height 15
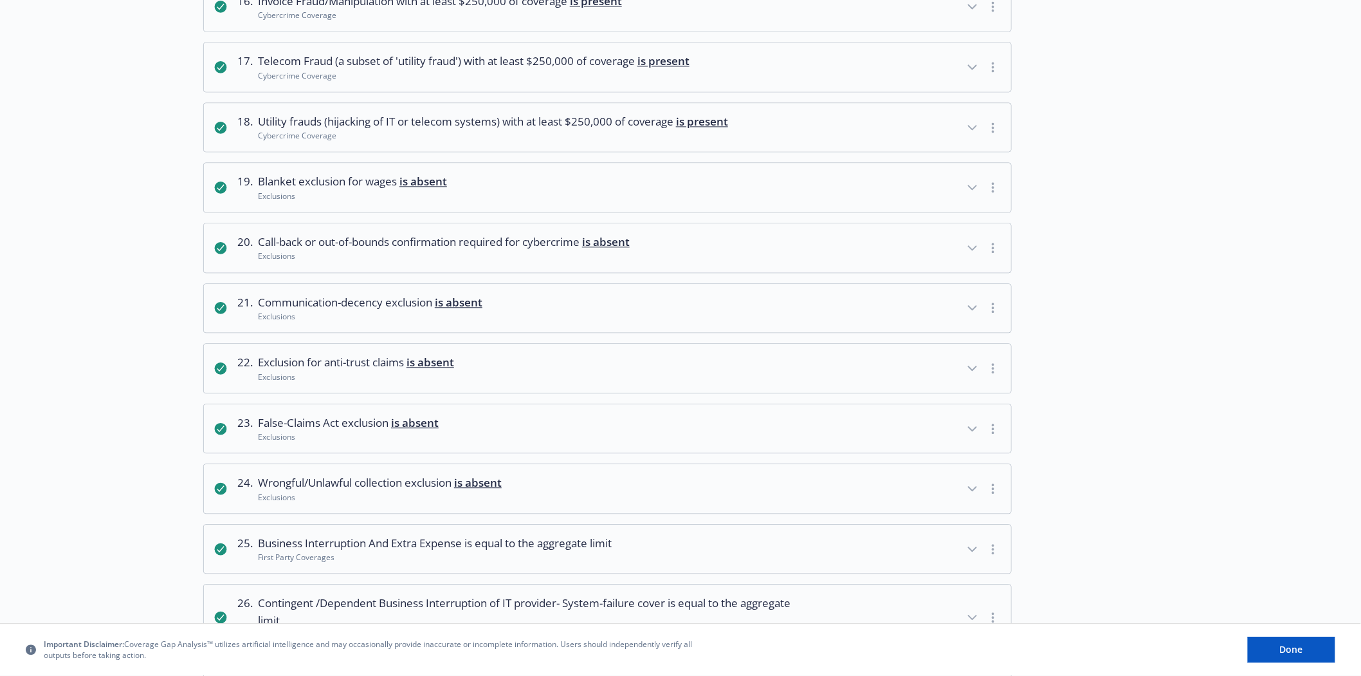
scroll to position [1561, 0]
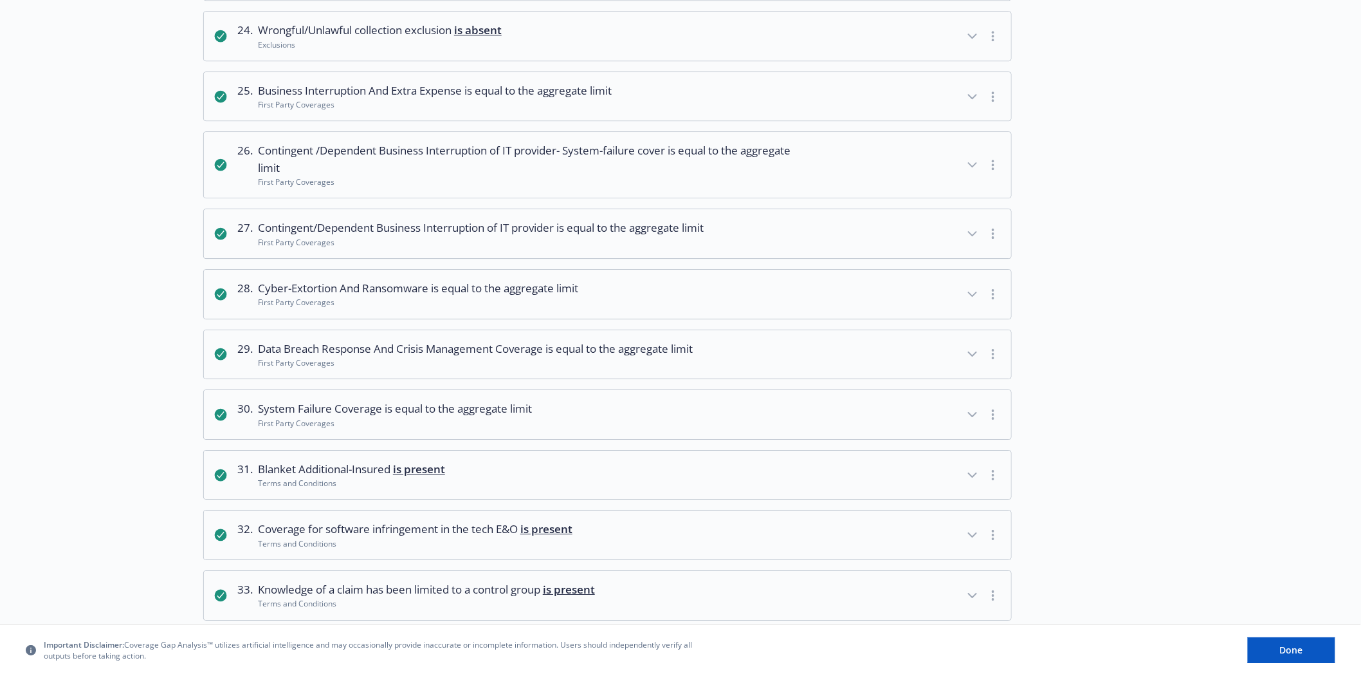
click at [969, 472] on icon "button" at bounding box center [972, 474] width 15 height 15
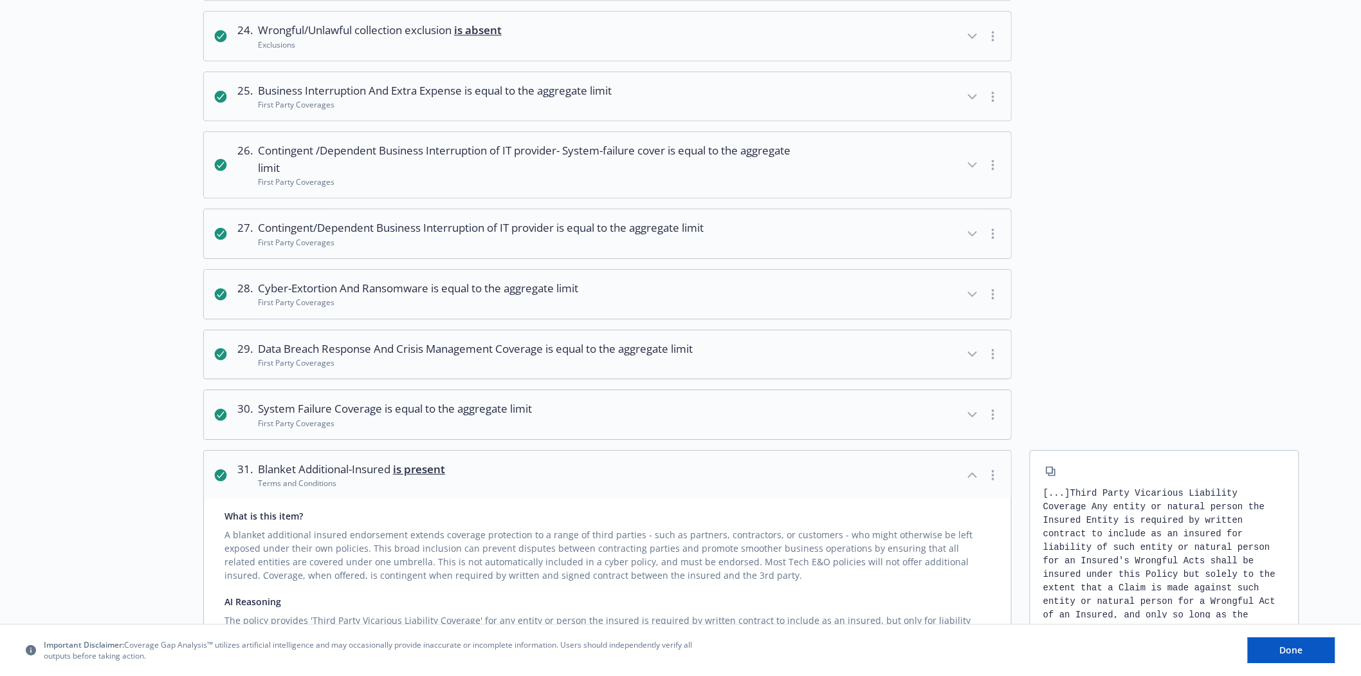
click at [734, 549] on div "A blanket additional insured endorsement extends coverage protection to a range…" at bounding box center [608, 551] width 766 height 59
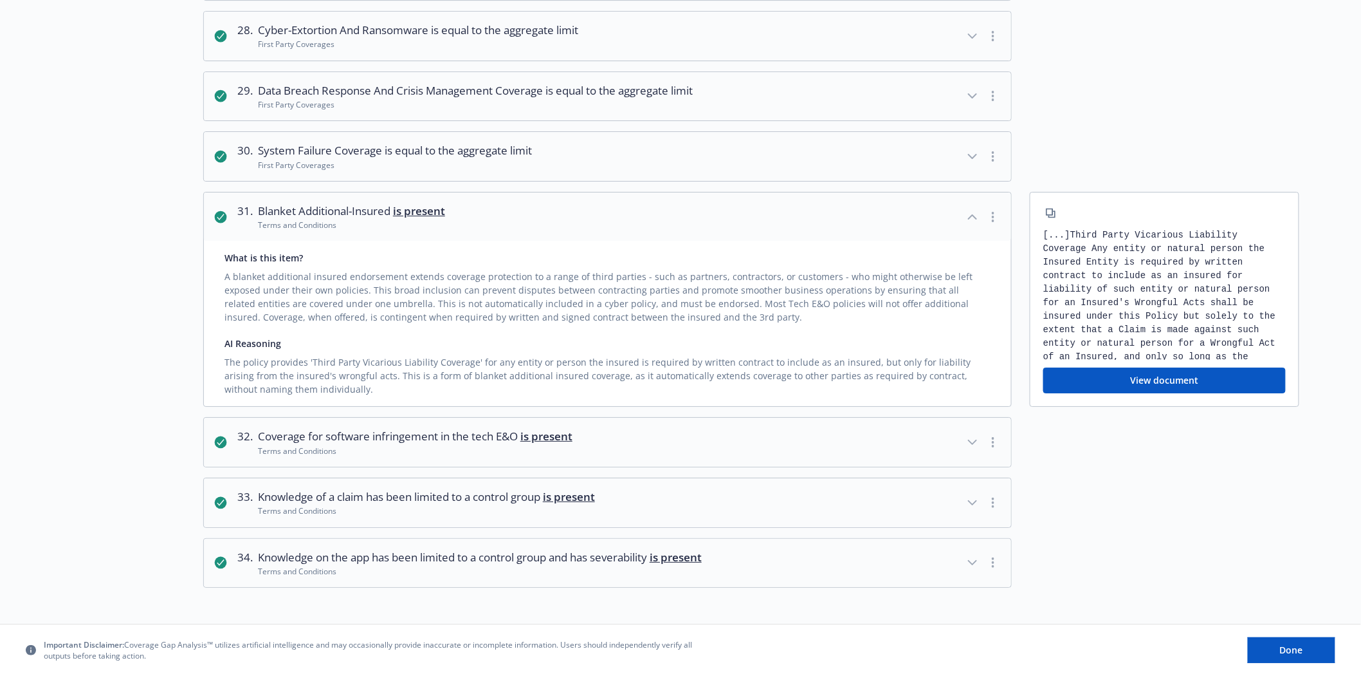
scroll to position [1823, 0]
